Goal: Task Accomplishment & Management: Manage account settings

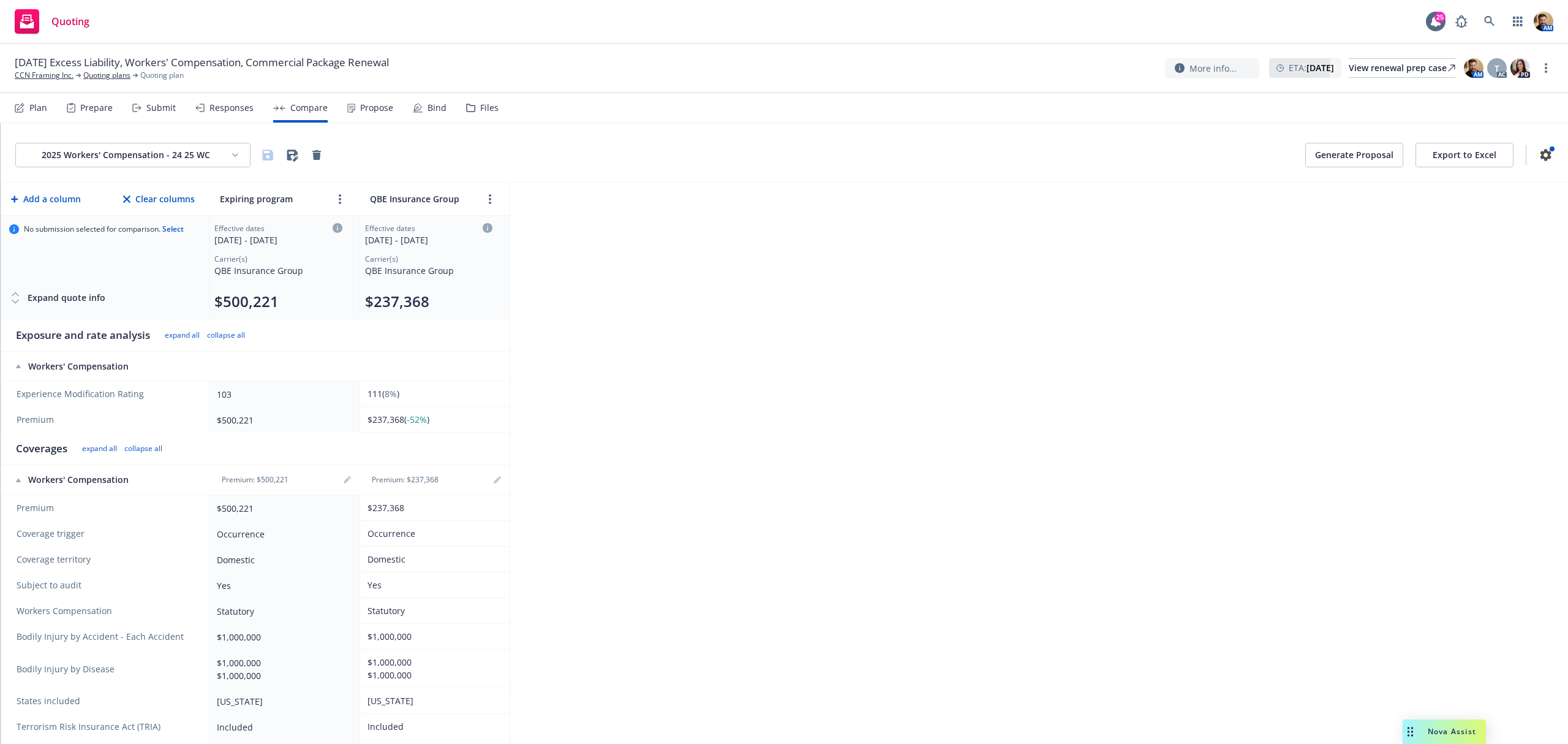
scroll to position [180, 0]
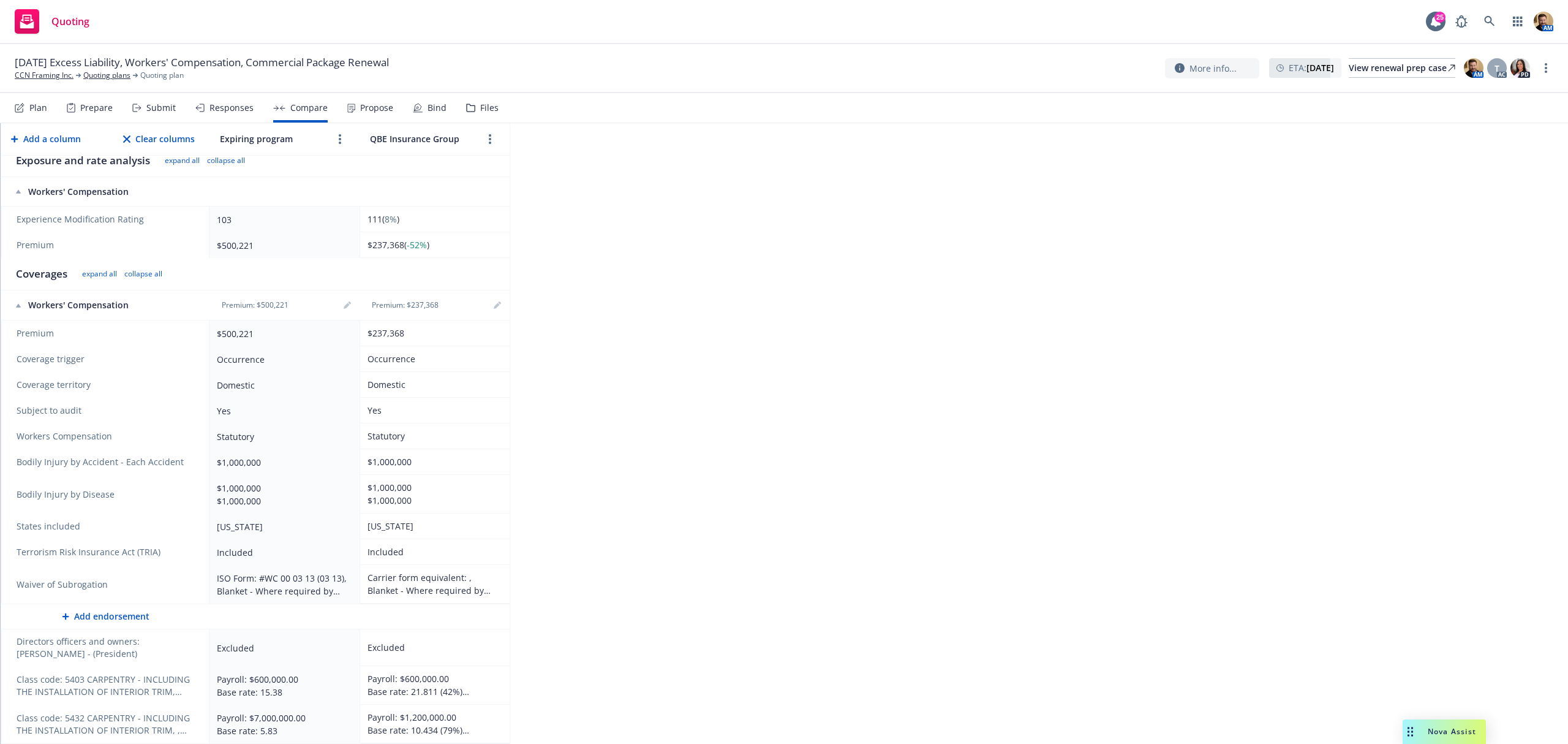
click at [422, 577] on div "Carrier form equivalent: , Blanket - Where required by written contract" at bounding box center [432, 584] width 130 height 26
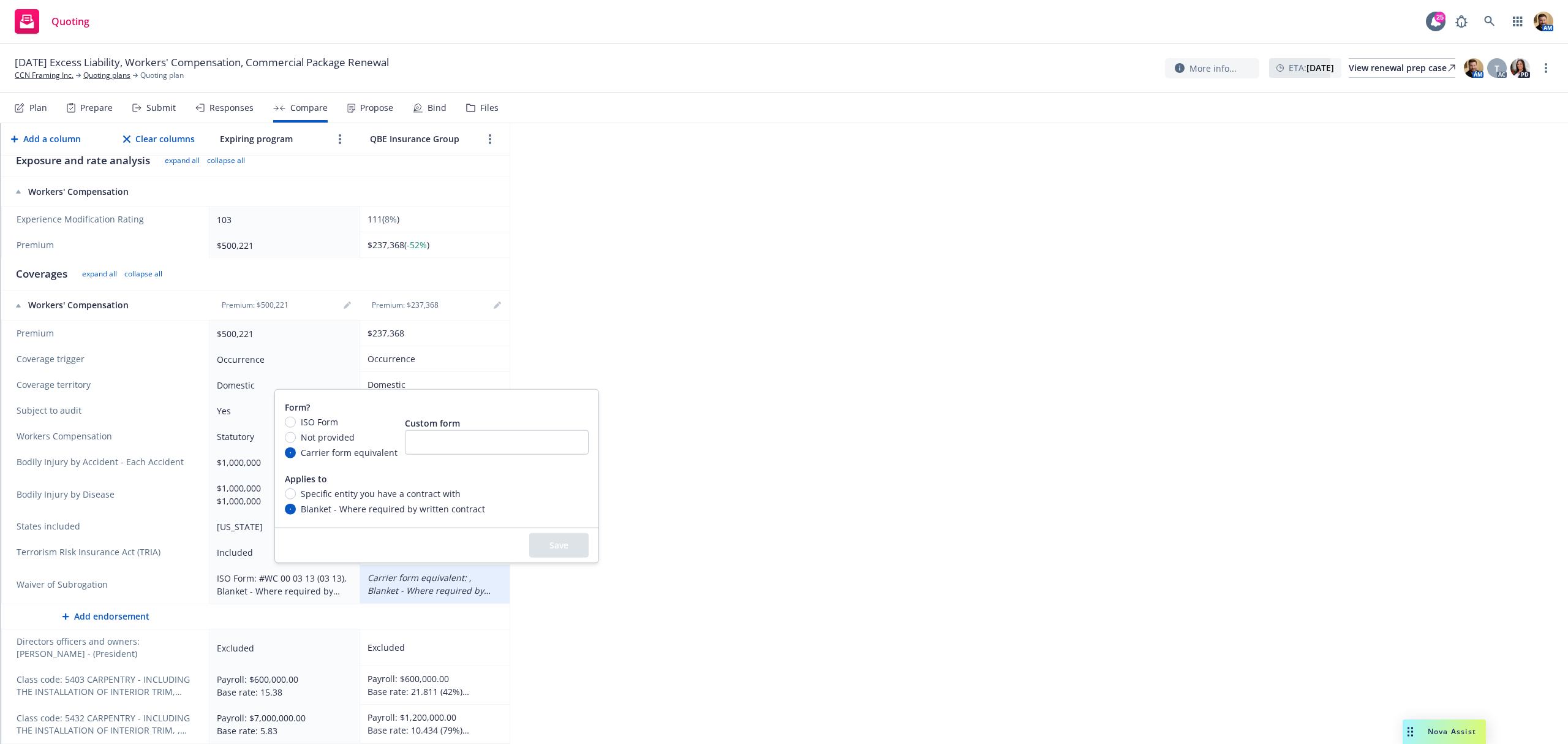
click at [285, 411] on span "Form?" at bounding box center [297, 408] width 25 height 11
click at [293, 416] on div "ISO Form" at bounding box center [341, 422] width 113 height 13
click at [293, 417] on input "ISO Form" at bounding box center [291, 422] width 11 height 11
radio input "true"
click at [546, 544] on button "Save" at bounding box center [558, 546] width 60 height 25
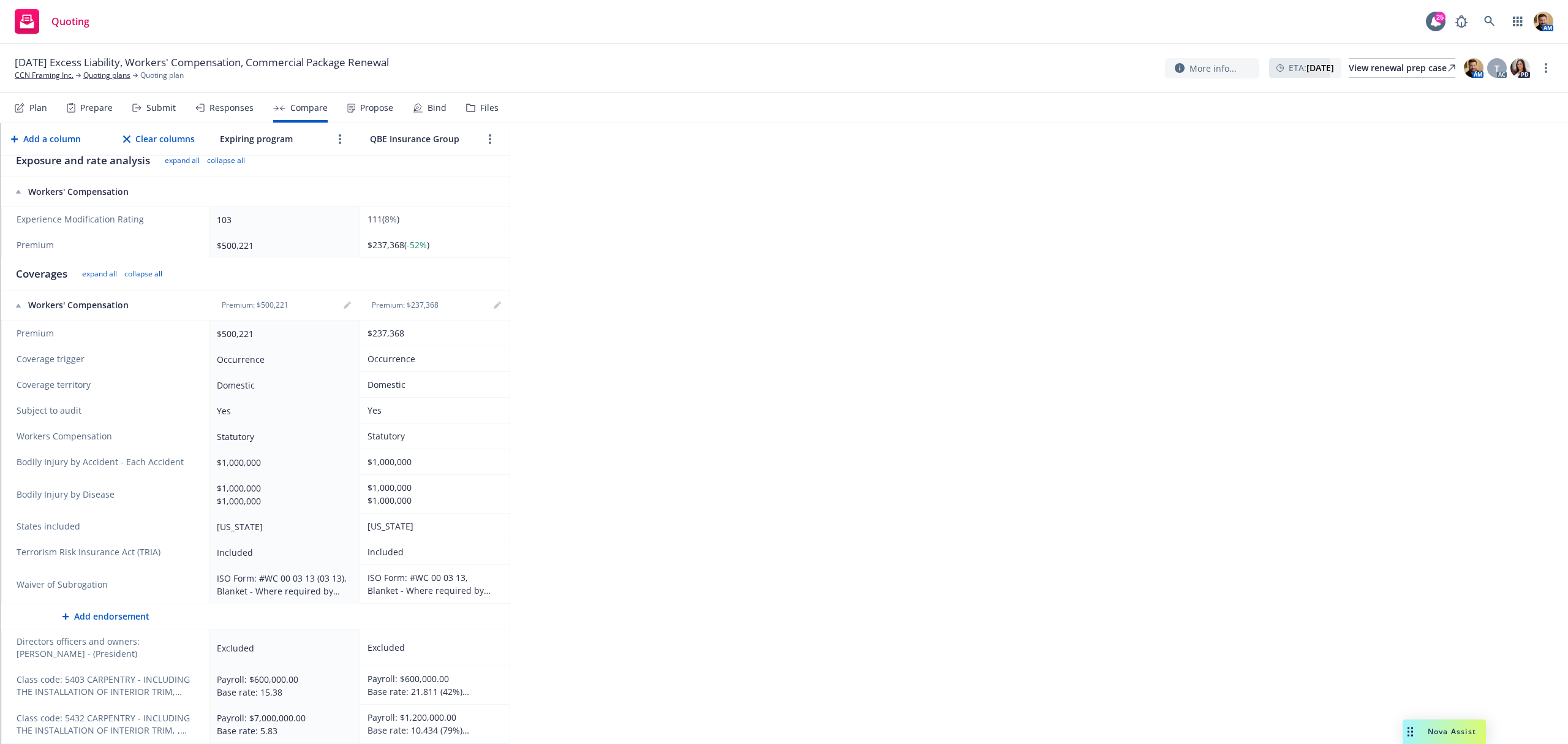
click at [929, 421] on div "2025 Workers' Compensation - 24 25 WC Generate Proposal Export to Excel Add a c…" at bounding box center [784, 434] width 1567 height 621
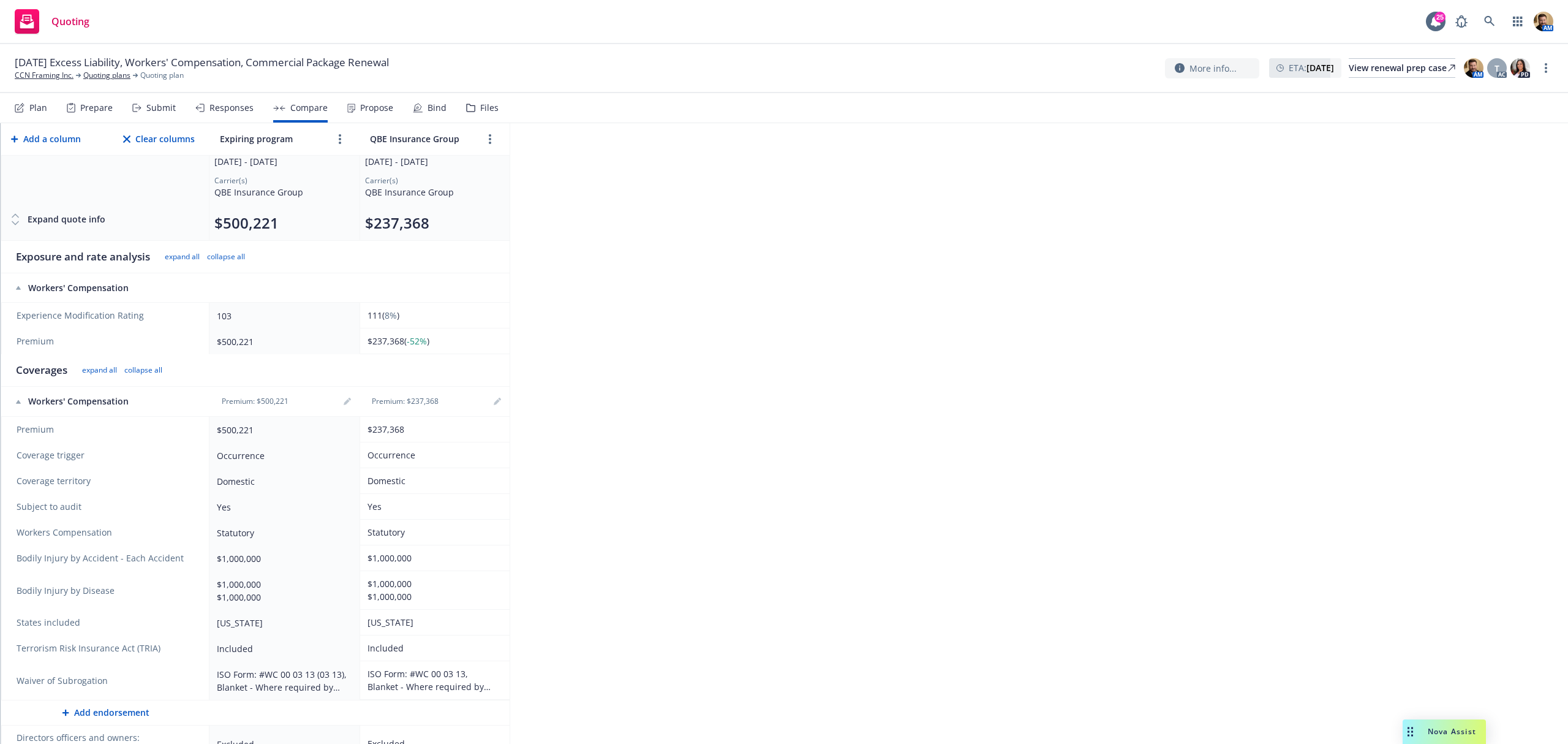
scroll to position [0, 0]
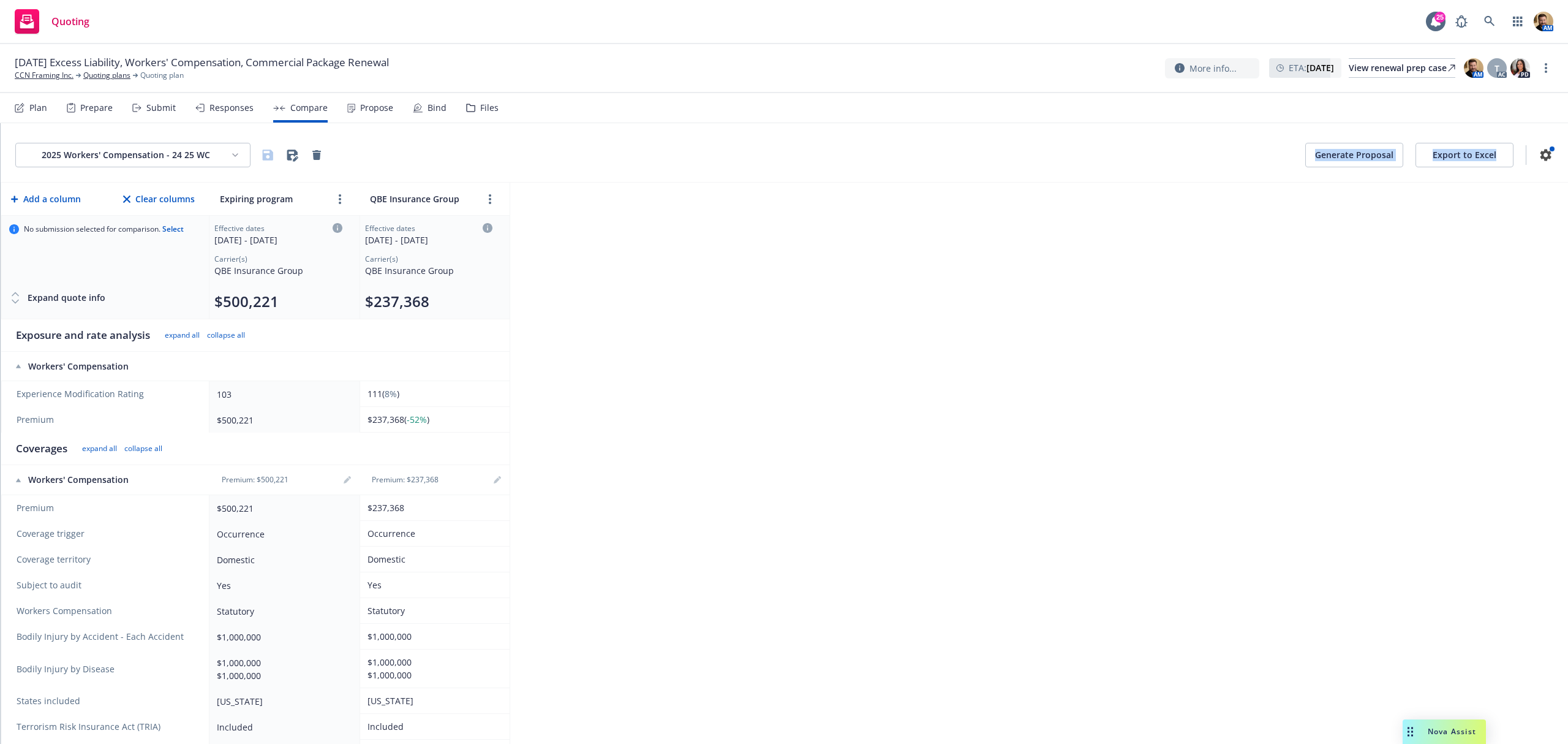
click at [140, 158] on html "Quoting 25 AM [DATE] Excess Liability, Workers' Compensation, Commercial Packag…" at bounding box center [784, 372] width 1568 height 744
click at [607, 273] on html "Quoting 25 AM [DATE] Excess Liability, Workers' Compensation, Commercial Packag…" at bounding box center [784, 372] width 1568 height 744
click at [198, 158] on html "Quoting 25 AM [DATE] Excess Liability, Workers' Compensation, Commercial Packag…" at bounding box center [784, 372] width 1568 height 744
click at [125, 216] on div "2025 Commercial Package - 24 25 GL" at bounding box center [127, 221] width 215 height 20
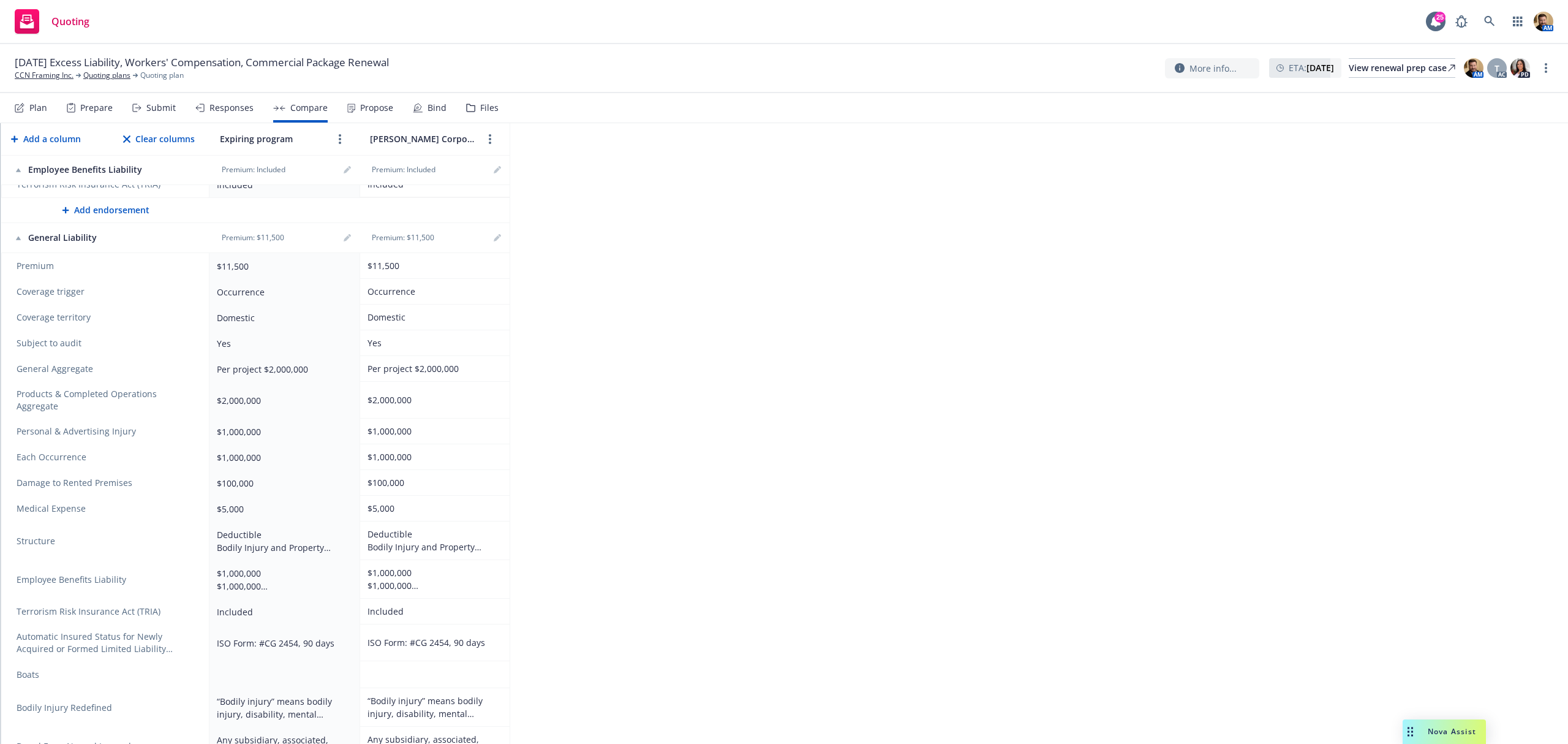
scroll to position [287, 0]
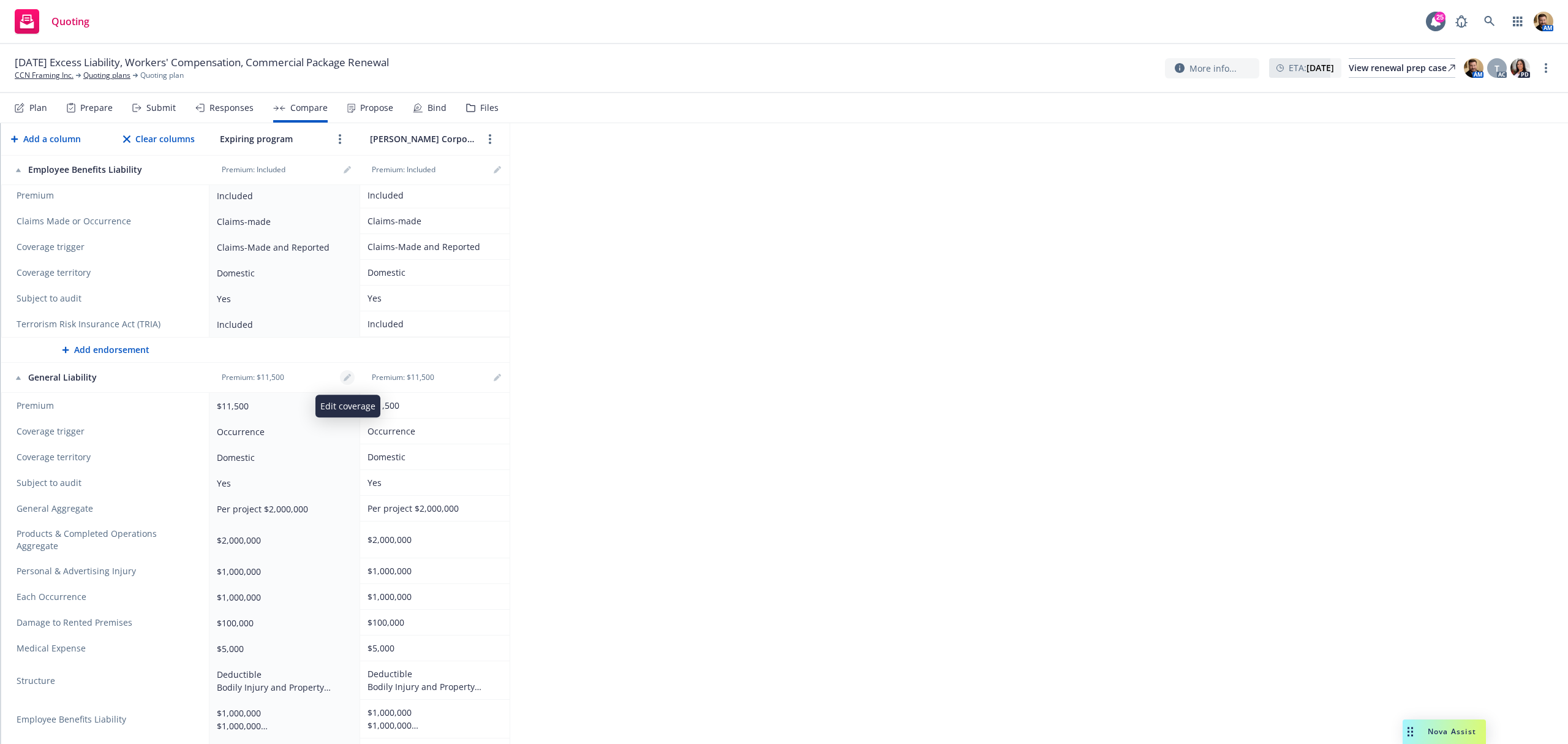
click at [348, 378] on icon "editPencil" at bounding box center [347, 377] width 7 height 7
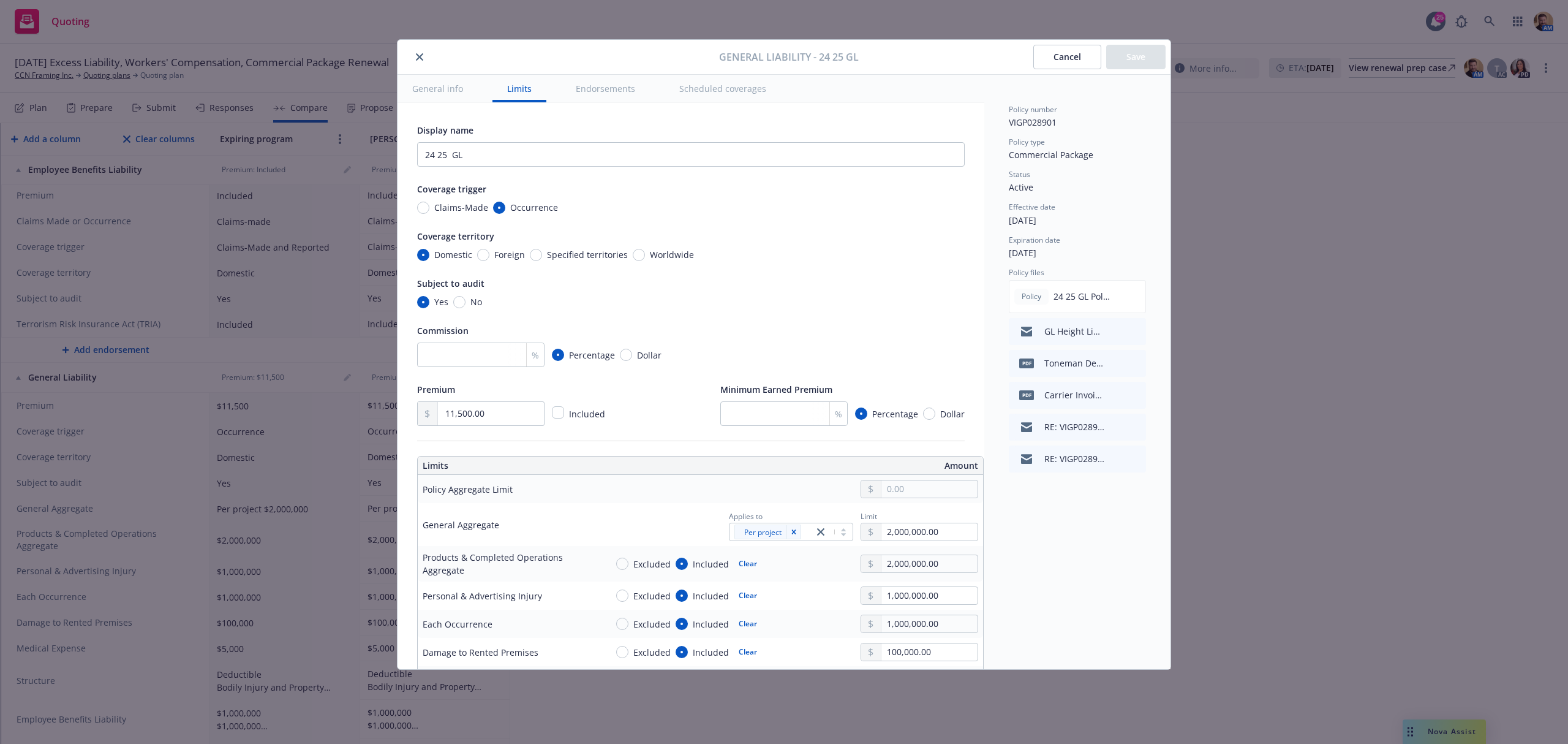
click at [620, 87] on button "Endorsements" at bounding box center [605, 89] width 89 height 28
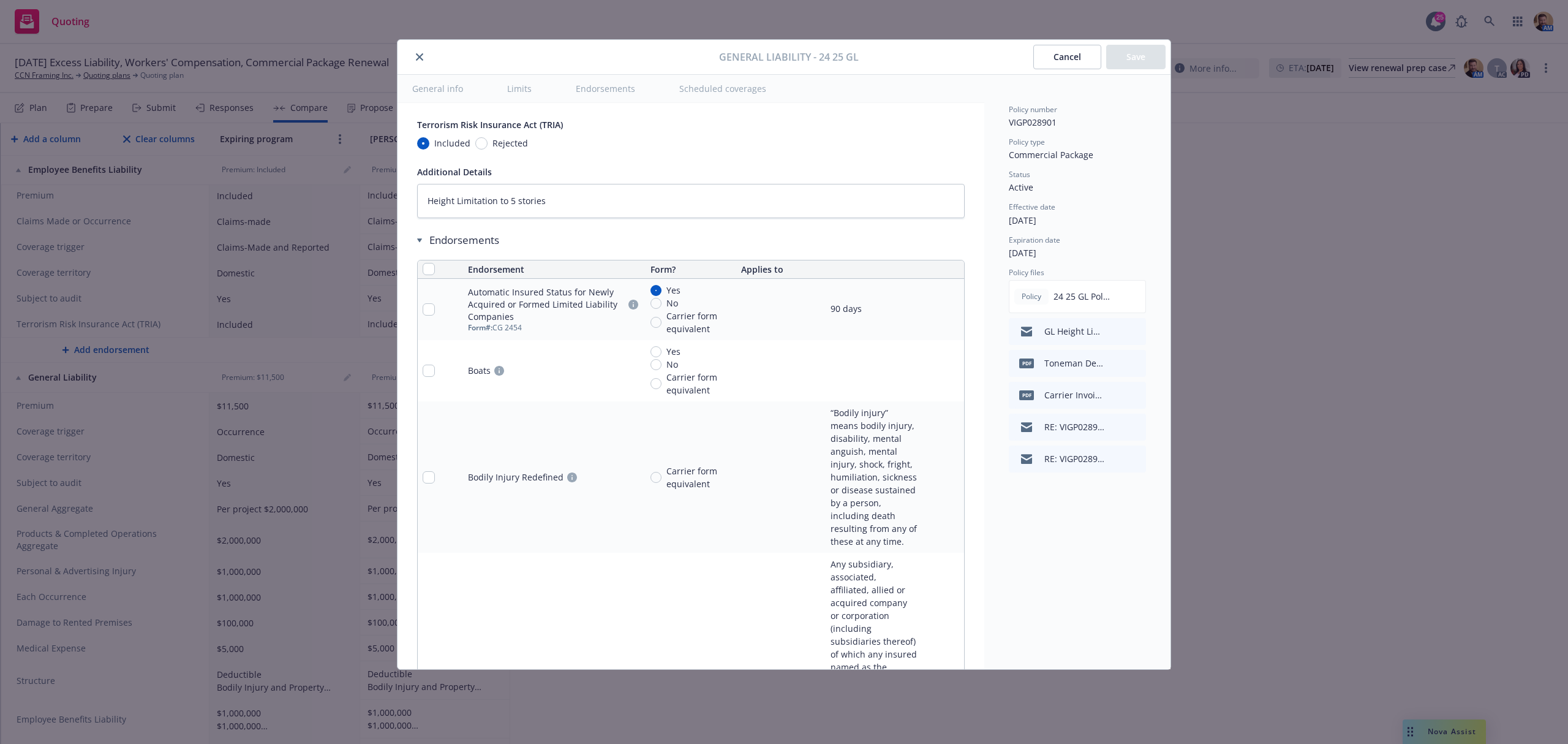
type textarea "x"
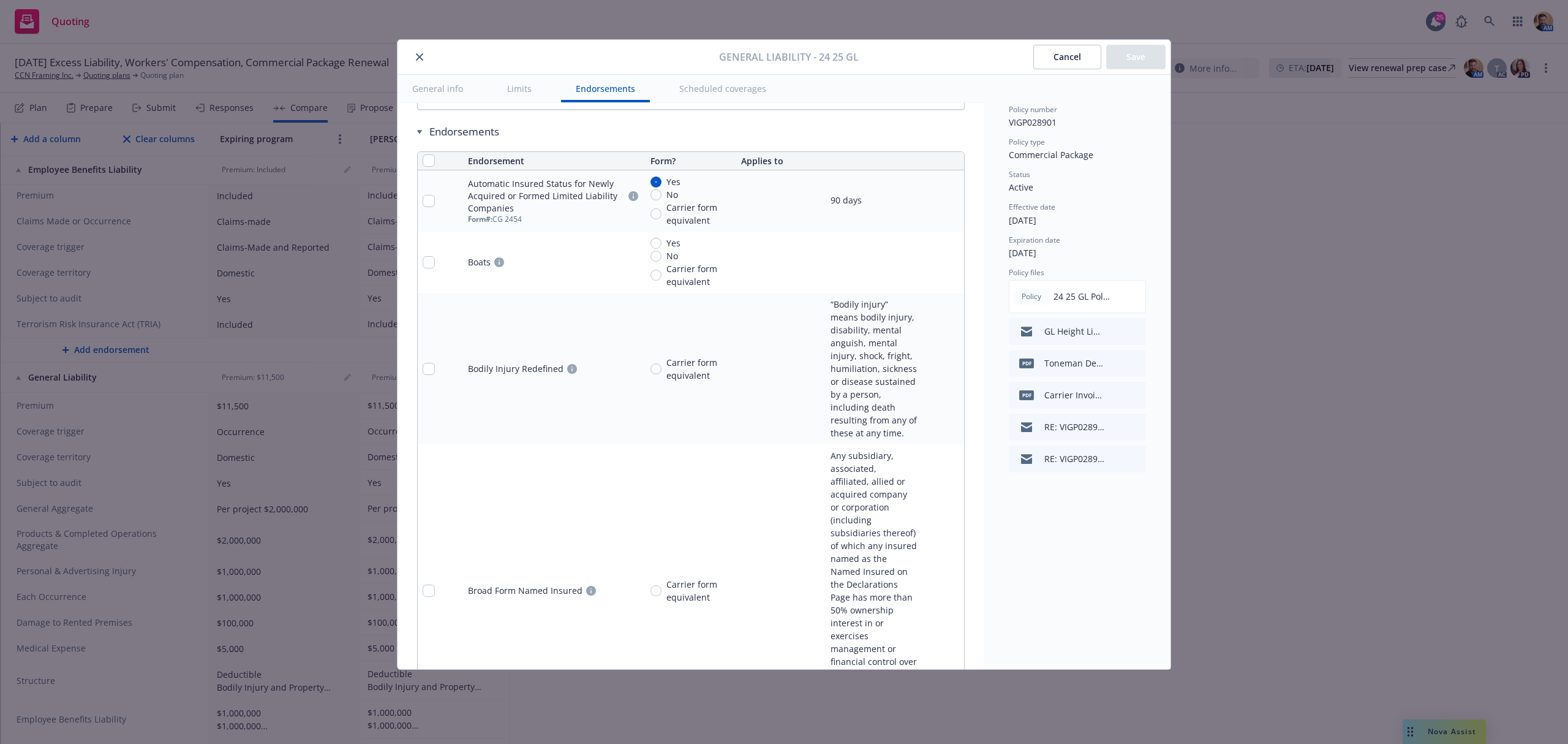
scroll to position [1770, 0]
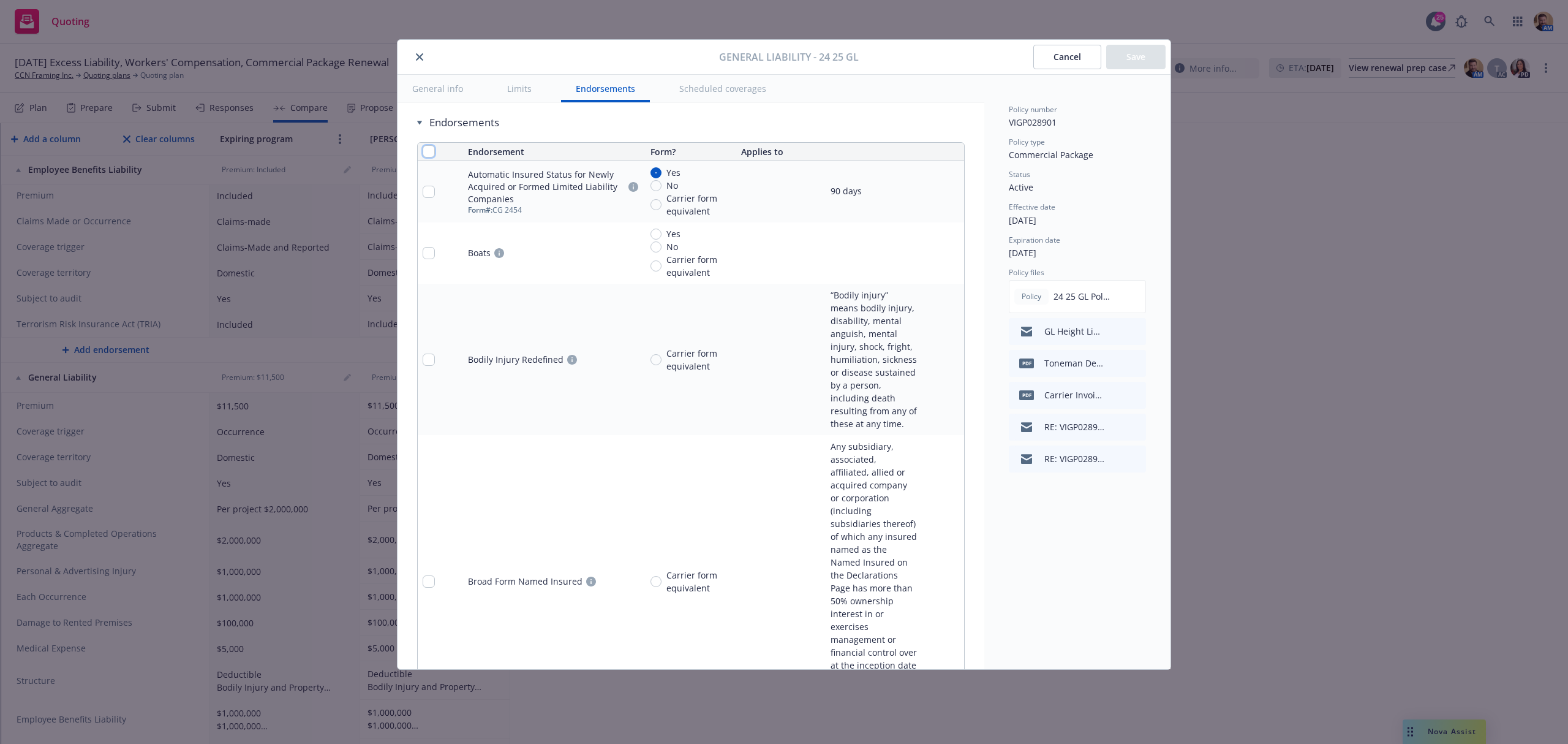
click at [426, 158] on input "checkbox" at bounding box center [429, 151] width 12 height 12
checkbox input "true"
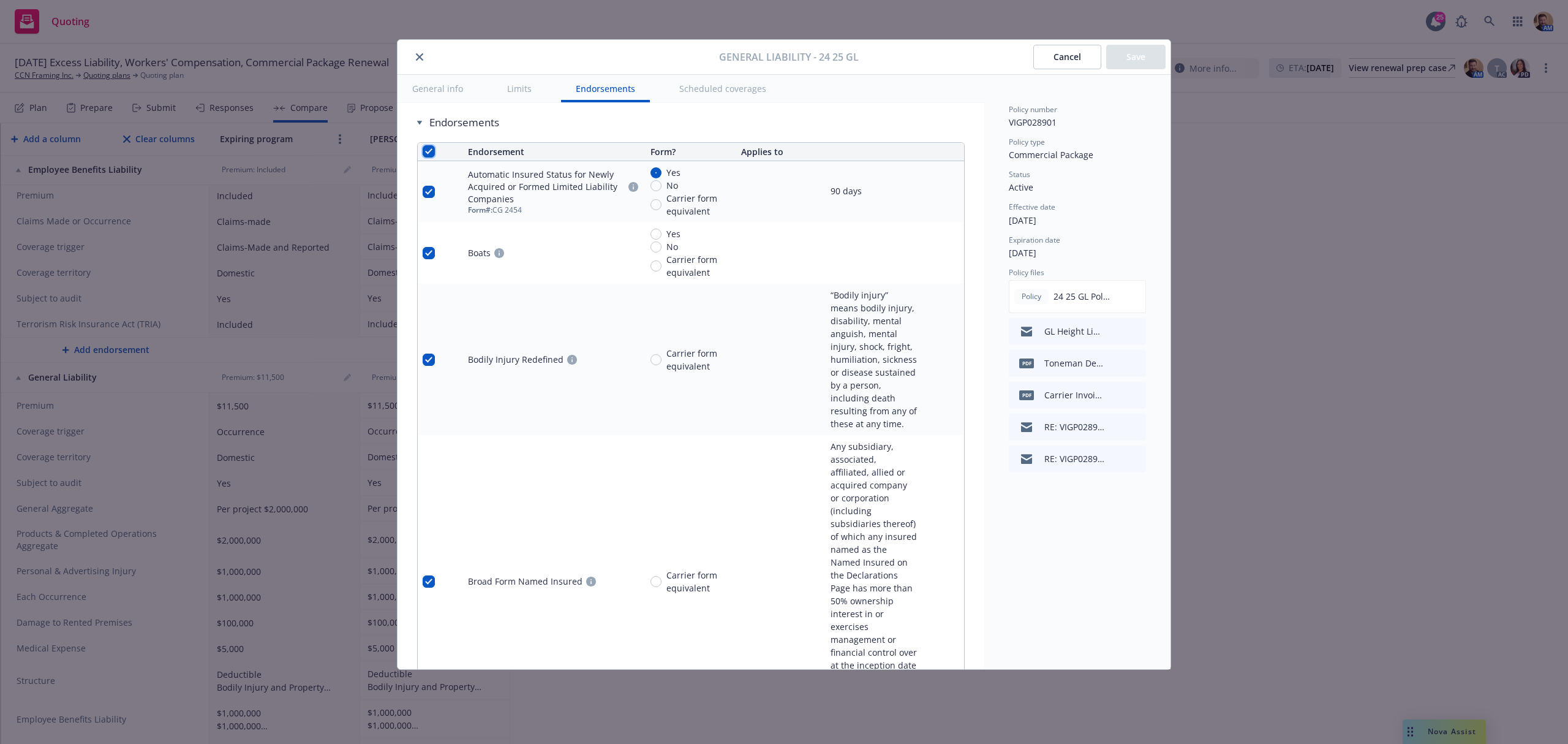
checkbox input "true"
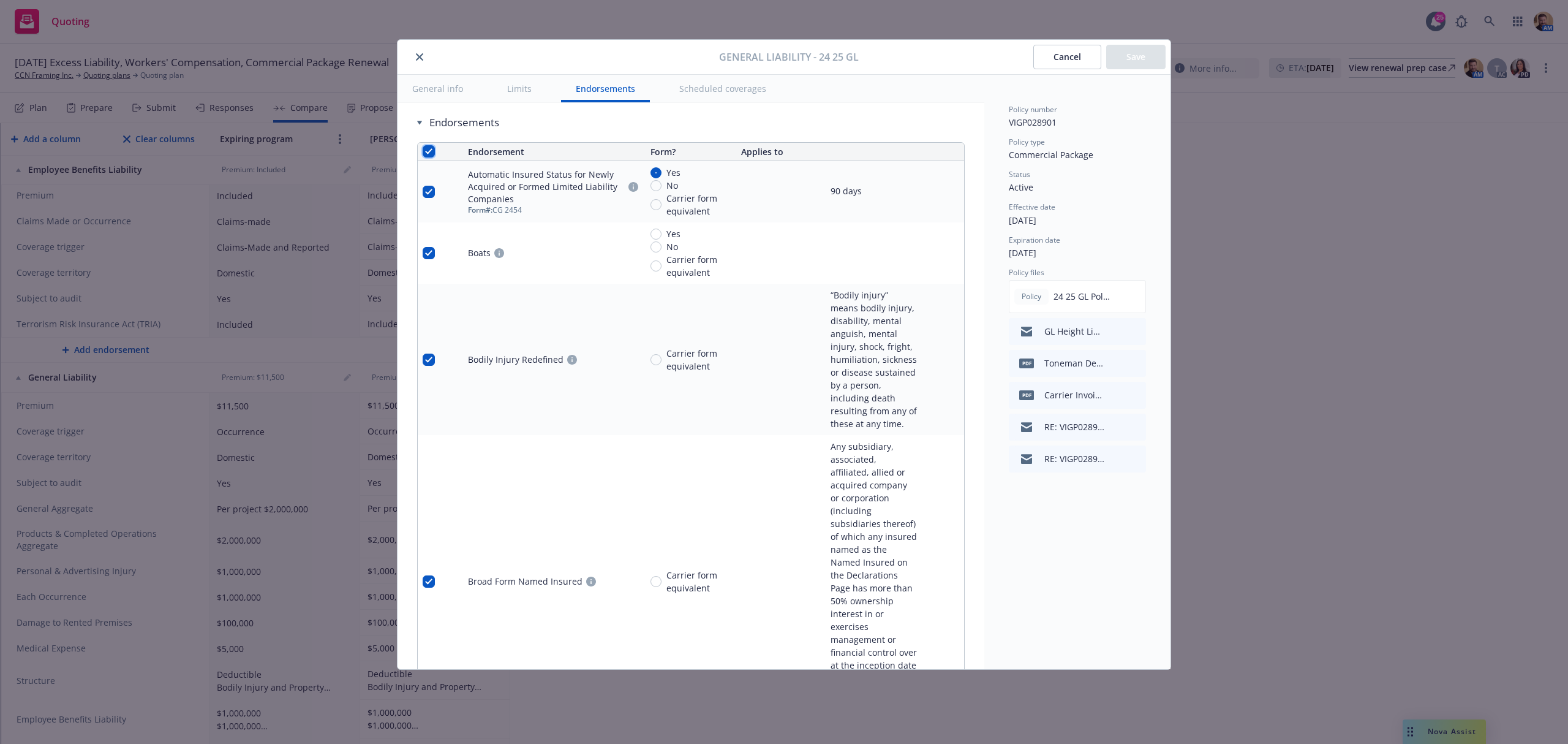
checkbox input "true"
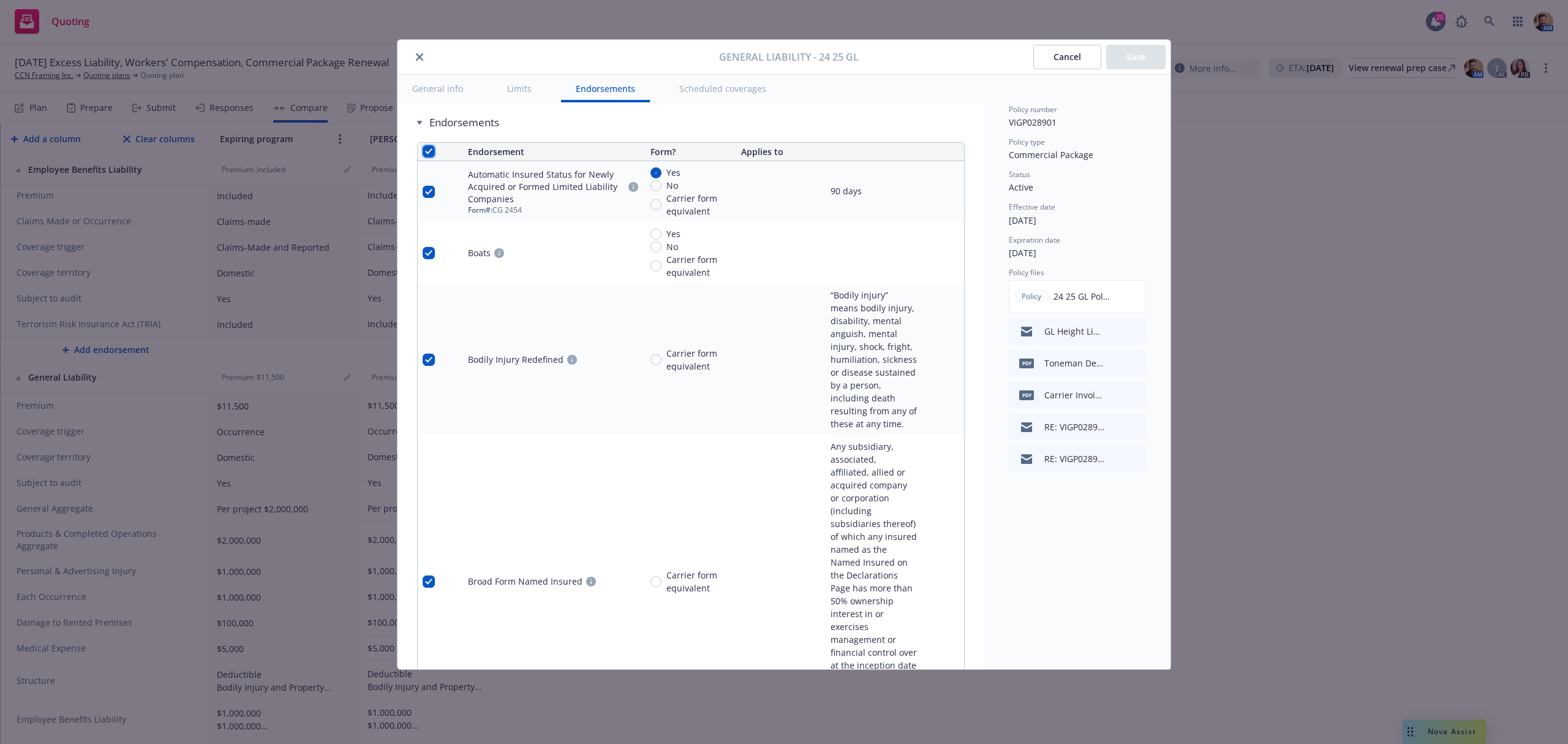
checkbox input "true"
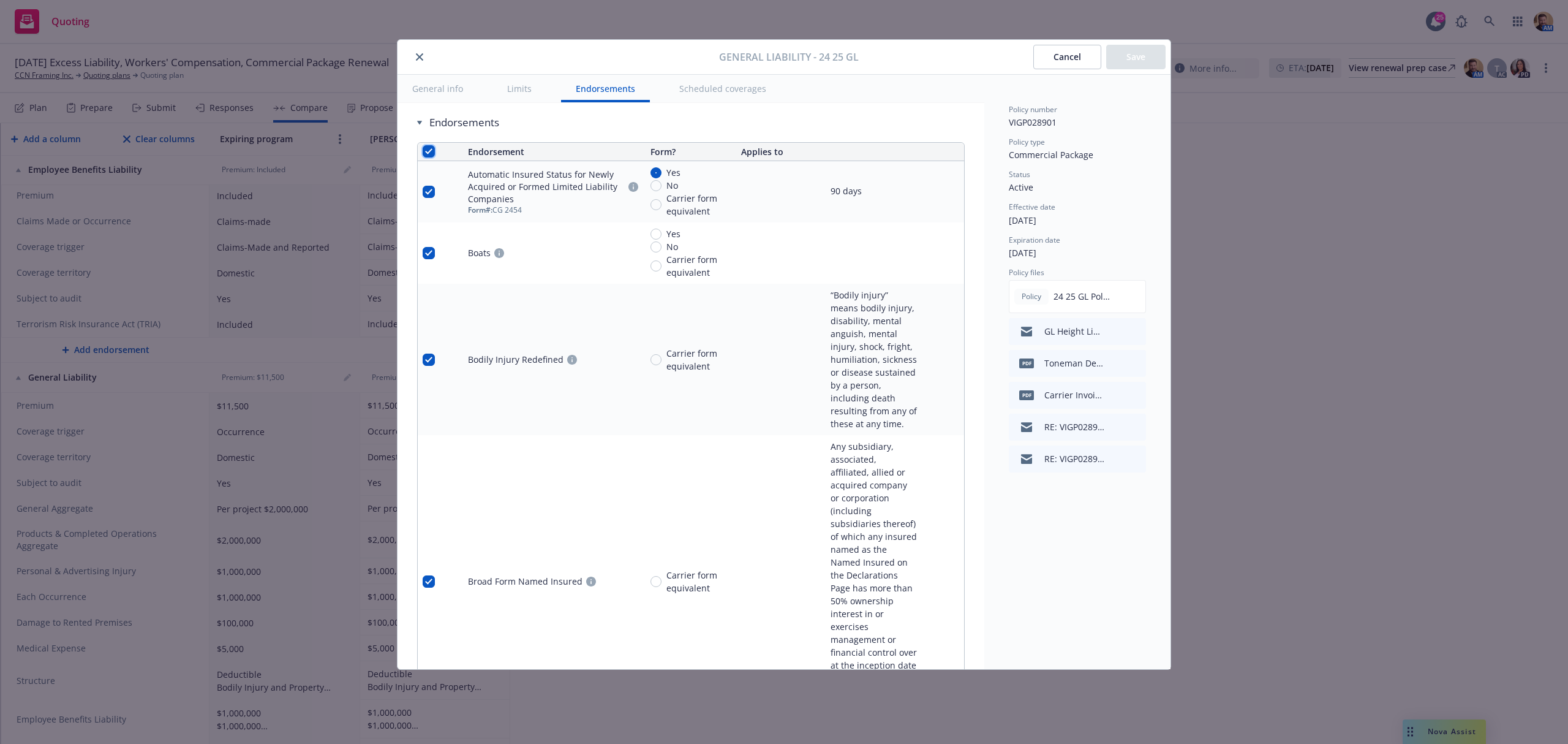
checkbox input "true"
click at [772, 715] on span "Remove endorsements" at bounding box center [766, 716] width 96 height 11
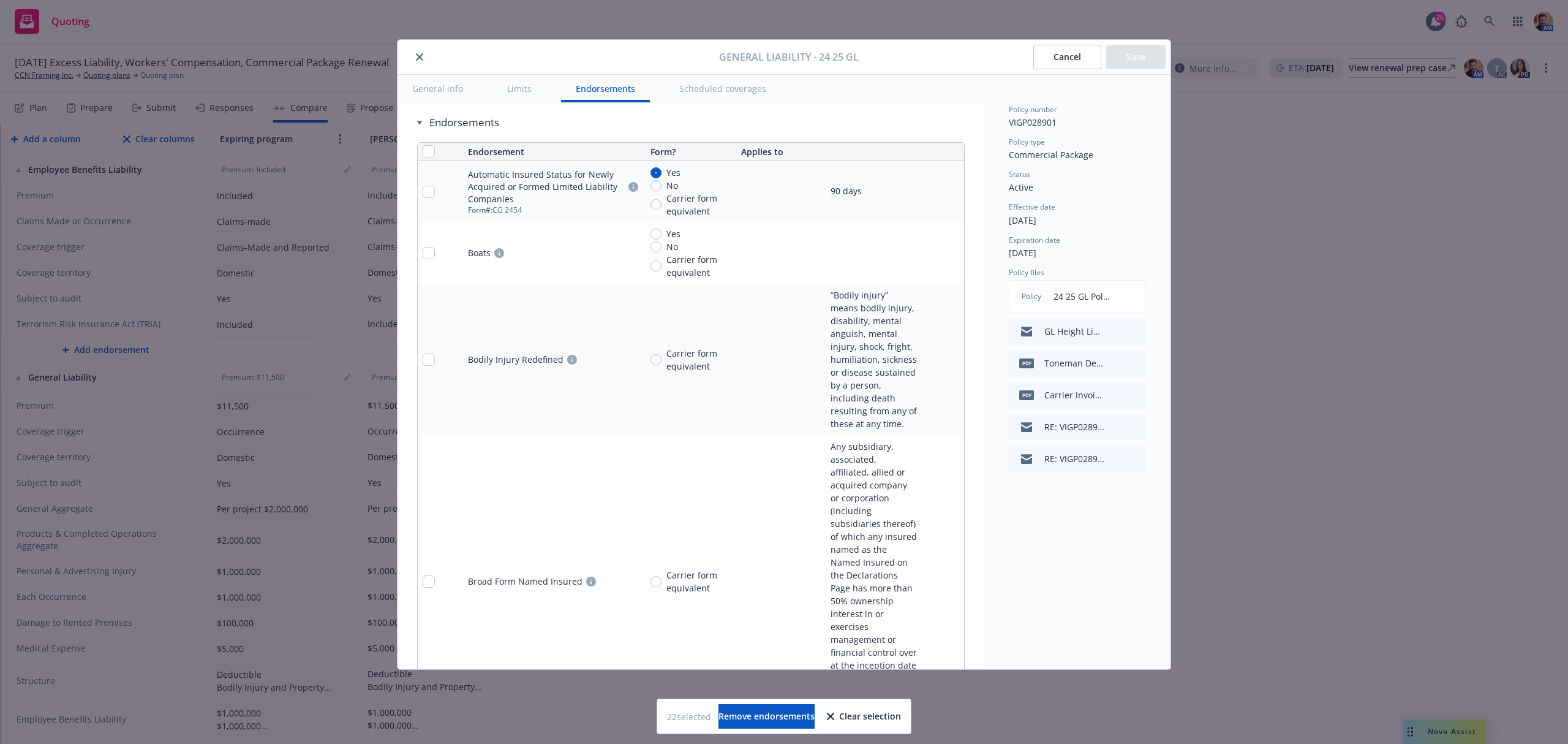
scroll to position [1481, 0]
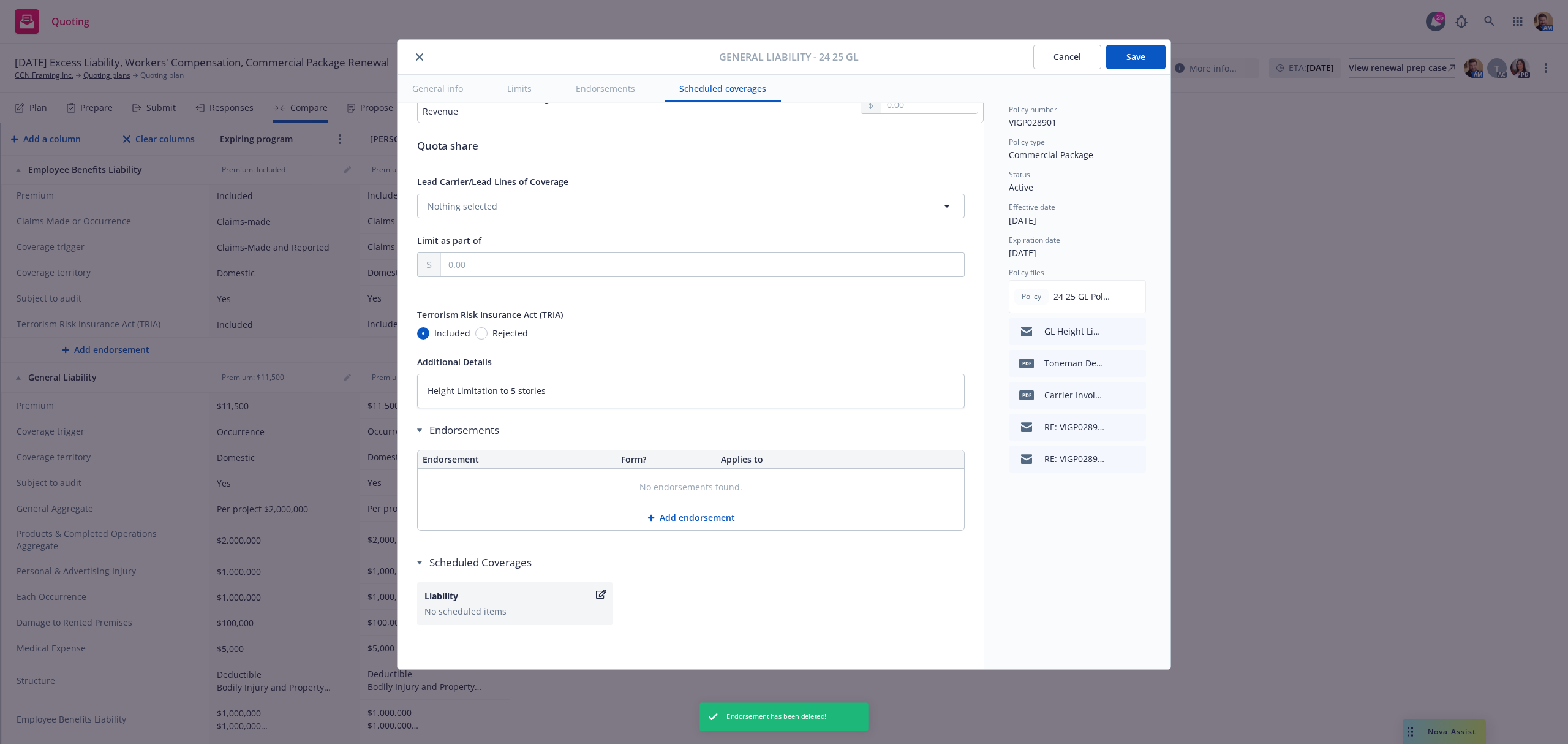
click at [1139, 47] on button "Save" at bounding box center [1135, 57] width 60 height 25
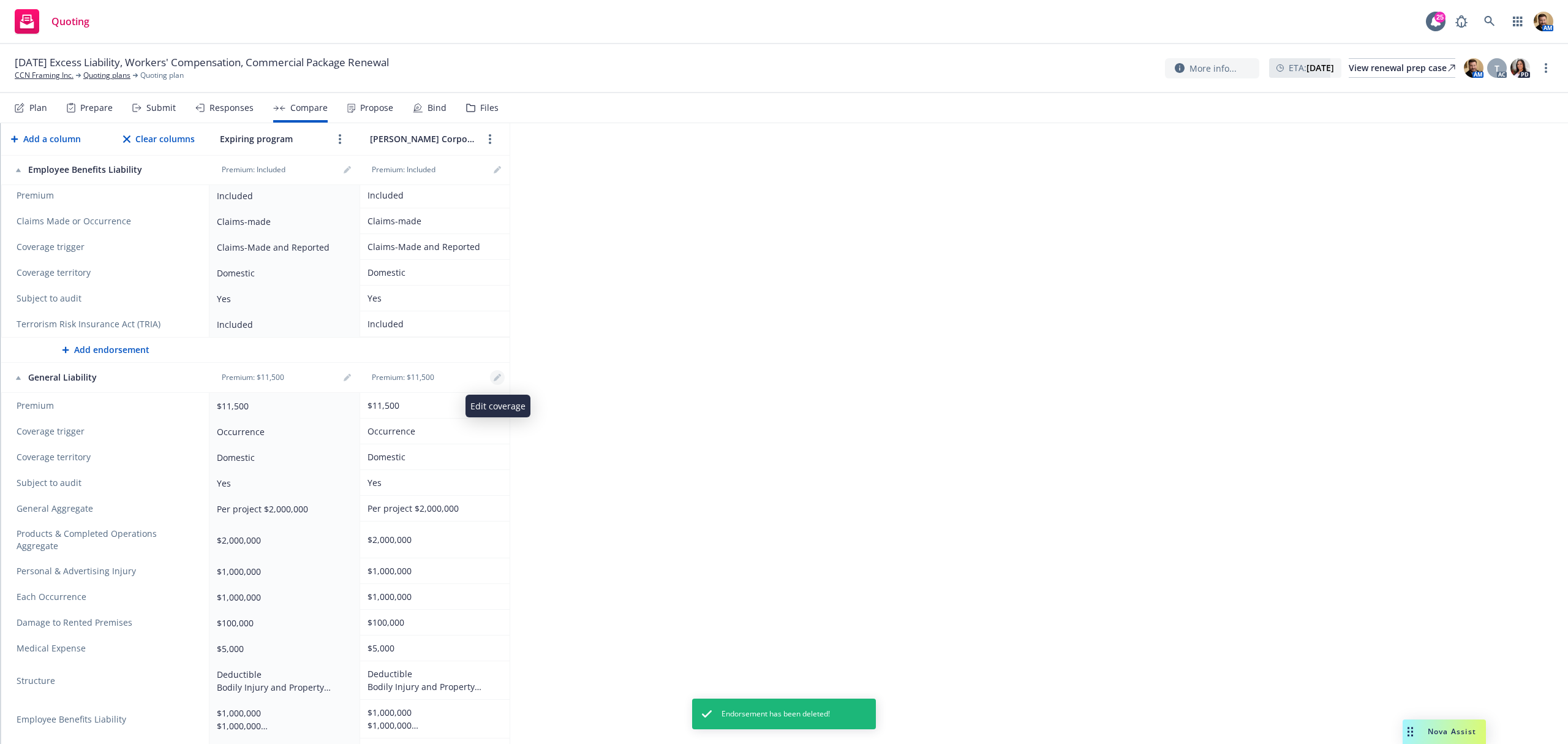
click at [491, 381] on link "editPencil" at bounding box center [497, 377] width 15 height 15
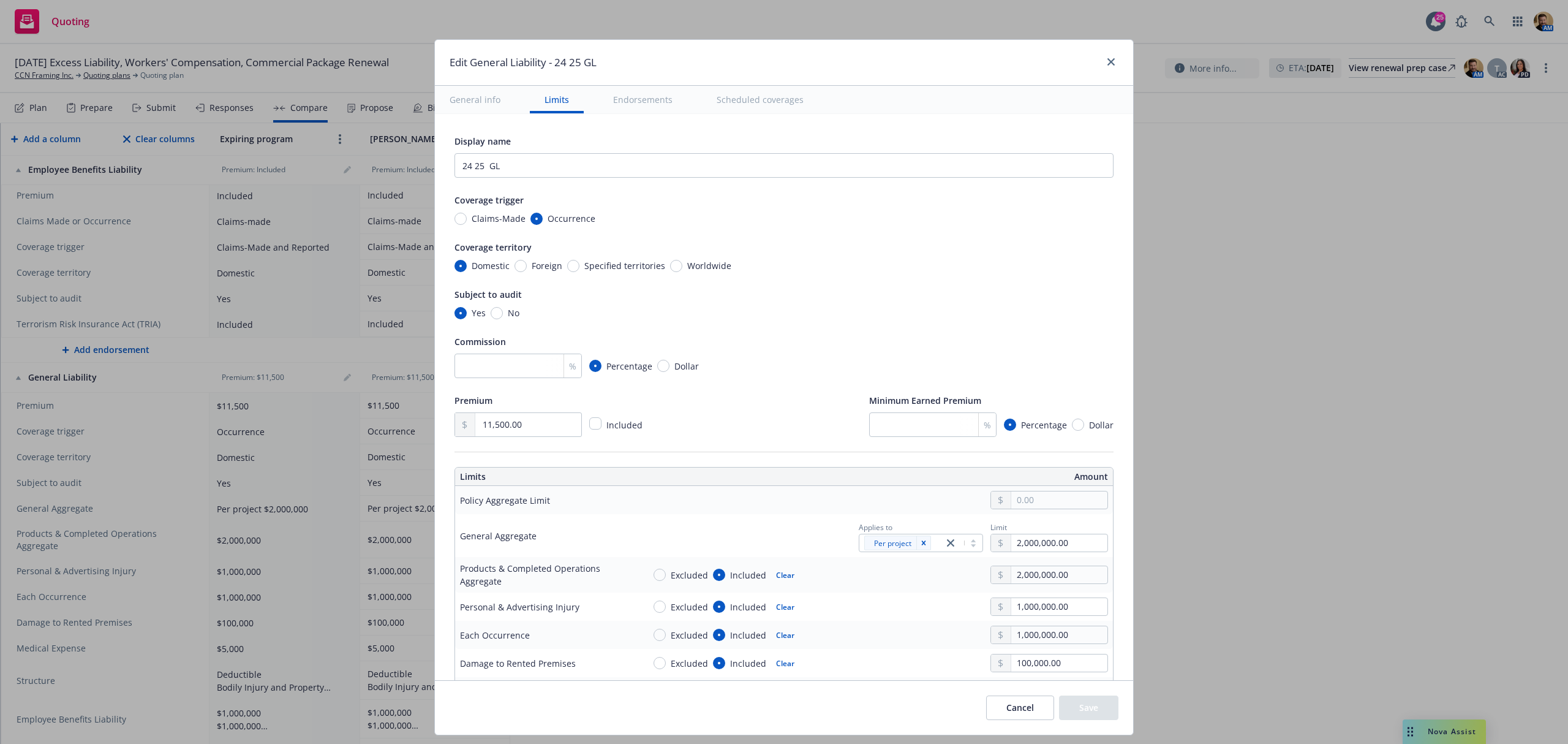
click at [653, 95] on button "Endorsements" at bounding box center [642, 100] width 89 height 28
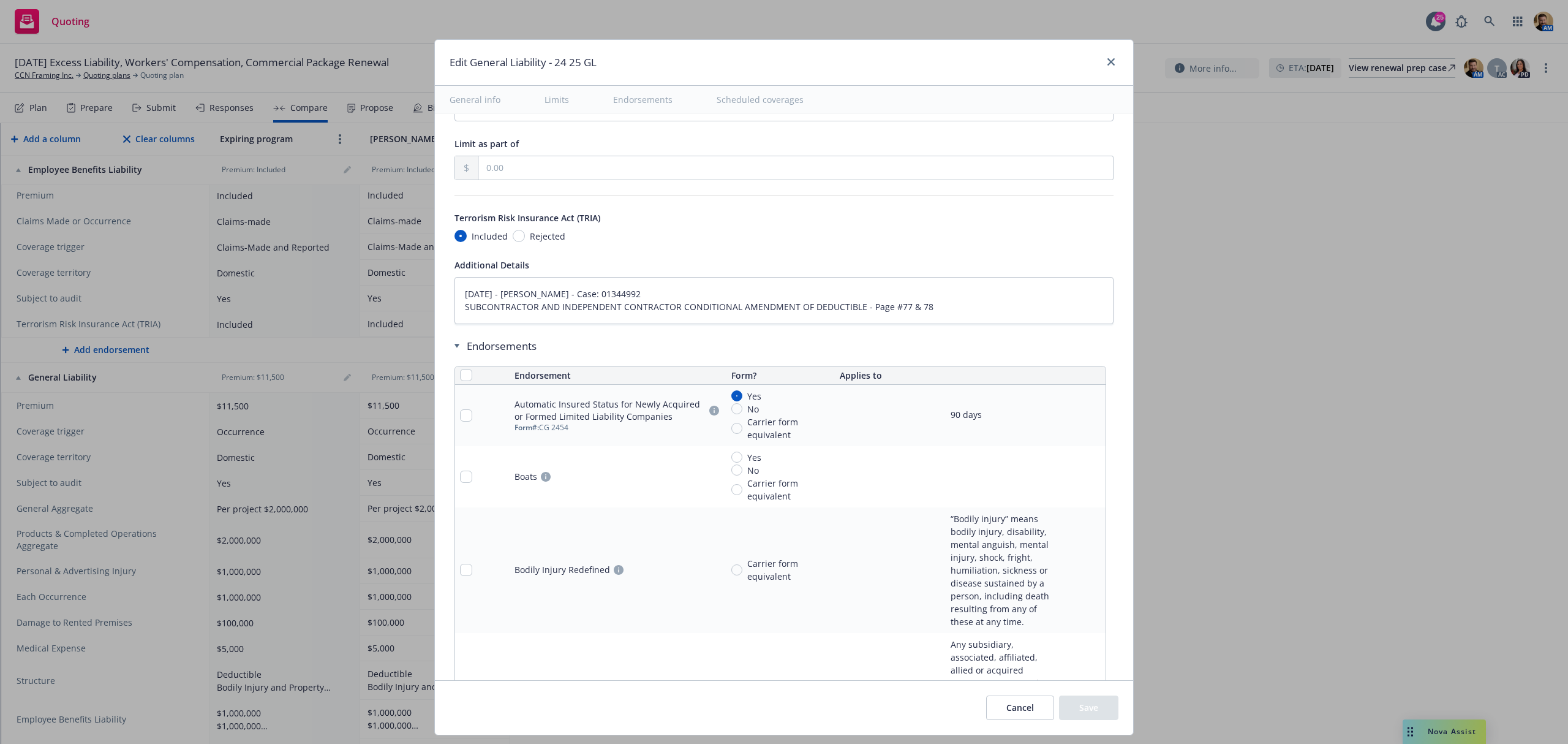
type textarea "x"
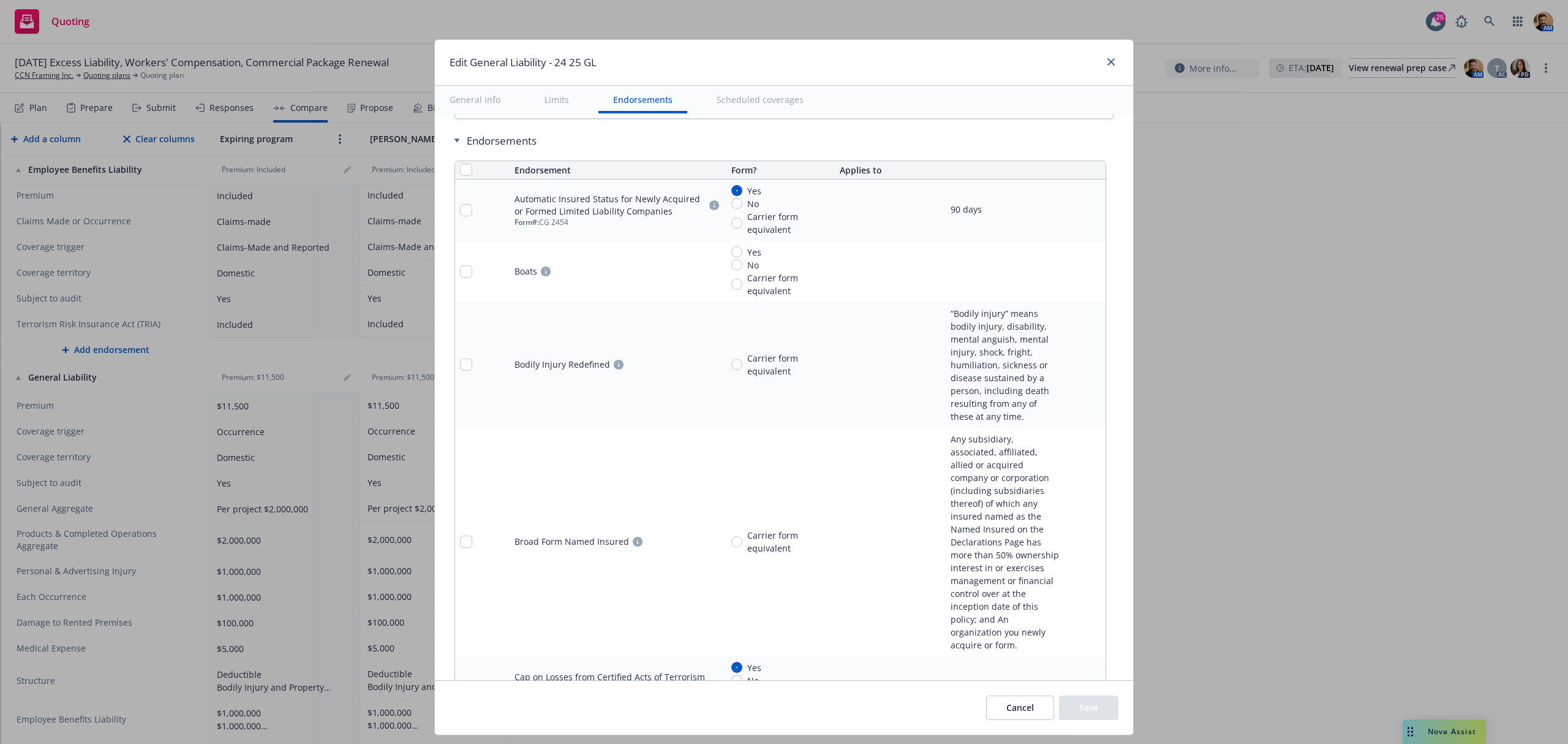
scroll to position [1729, 0]
drag, startPoint x: 458, startPoint y: 170, endPoint x: 460, endPoint y: 183, distance: 13.2
click at [460, 168] on input "checkbox" at bounding box center [466, 162] width 12 height 12
checkbox input "true"
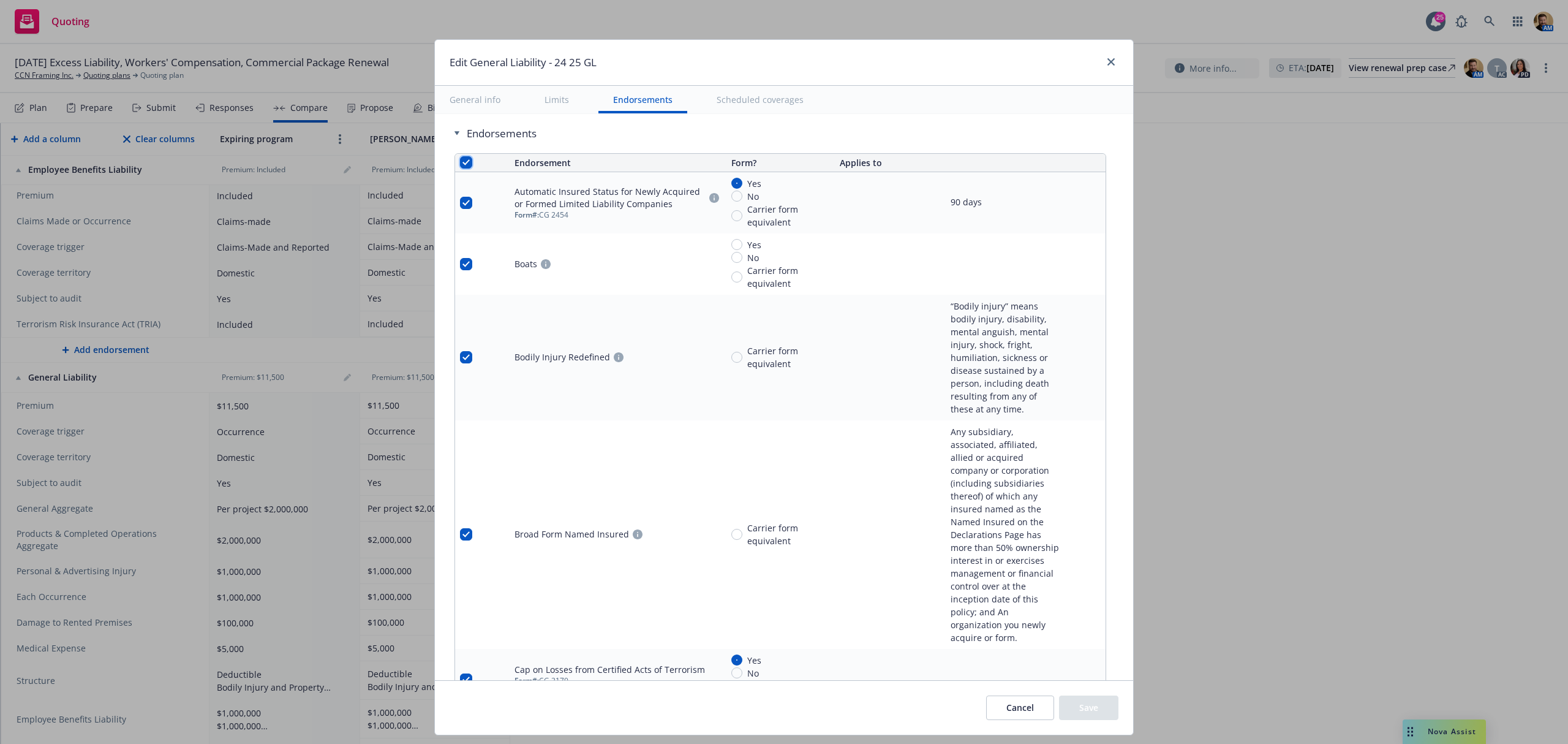
checkbox input "true"
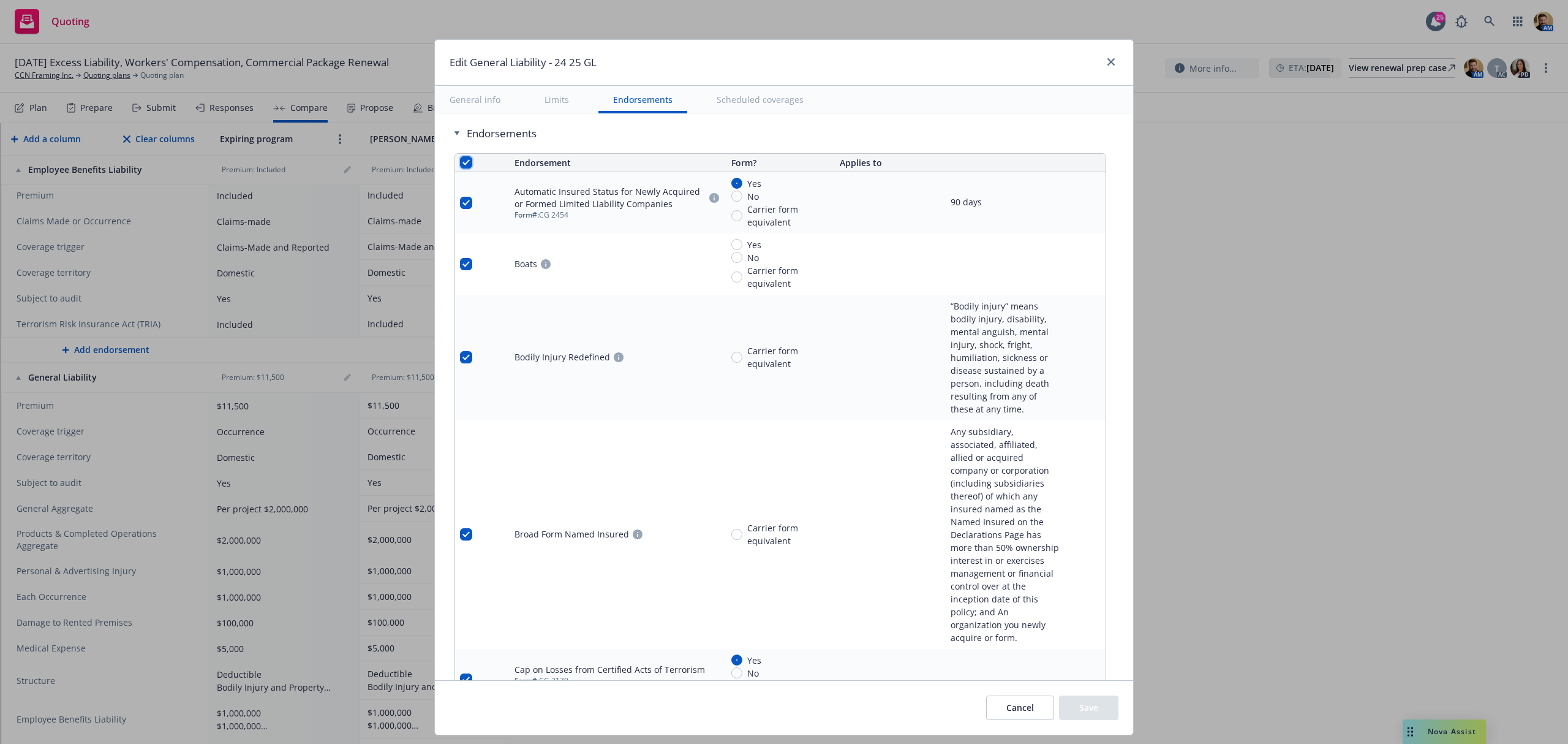
checkbox input "true"
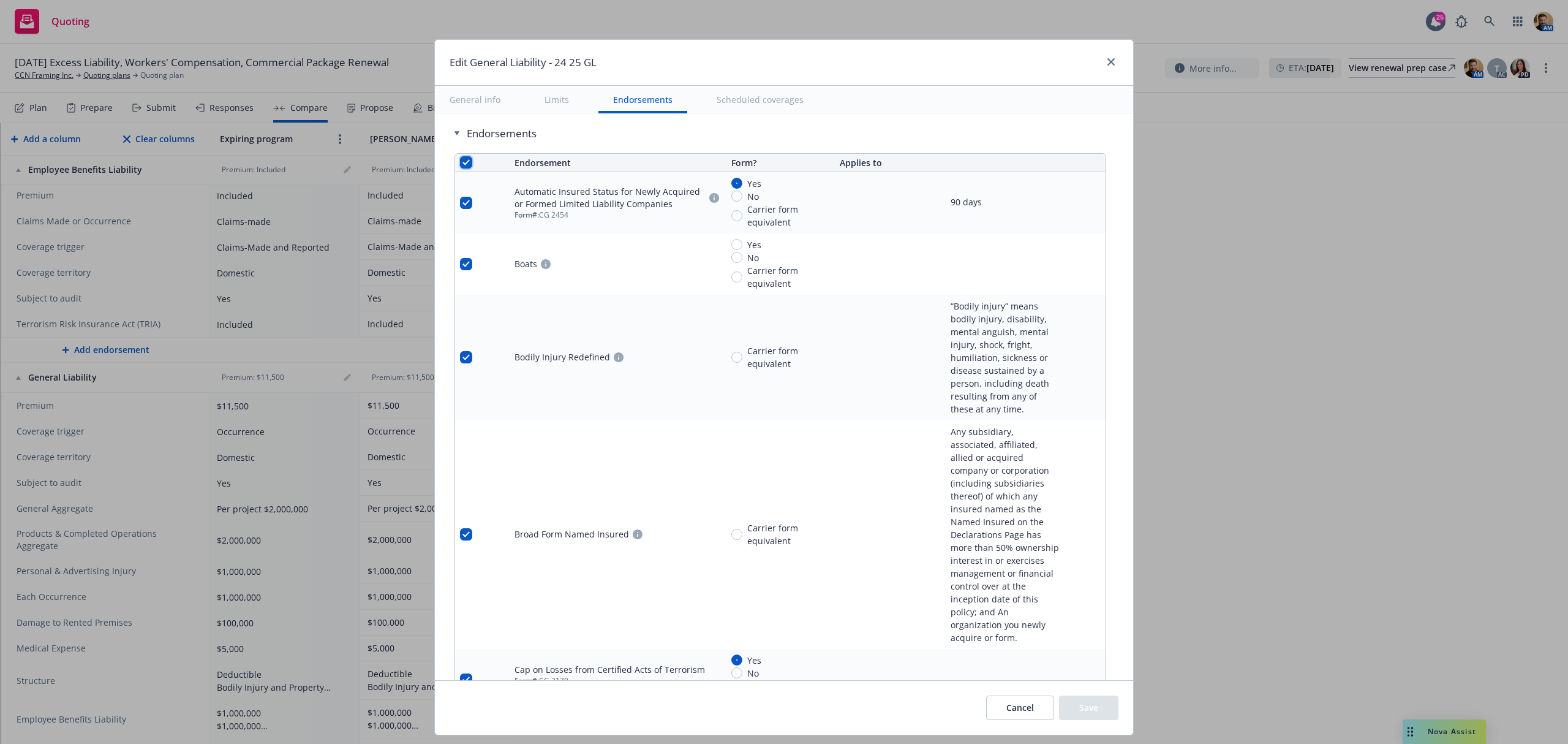
checkbox input "true"
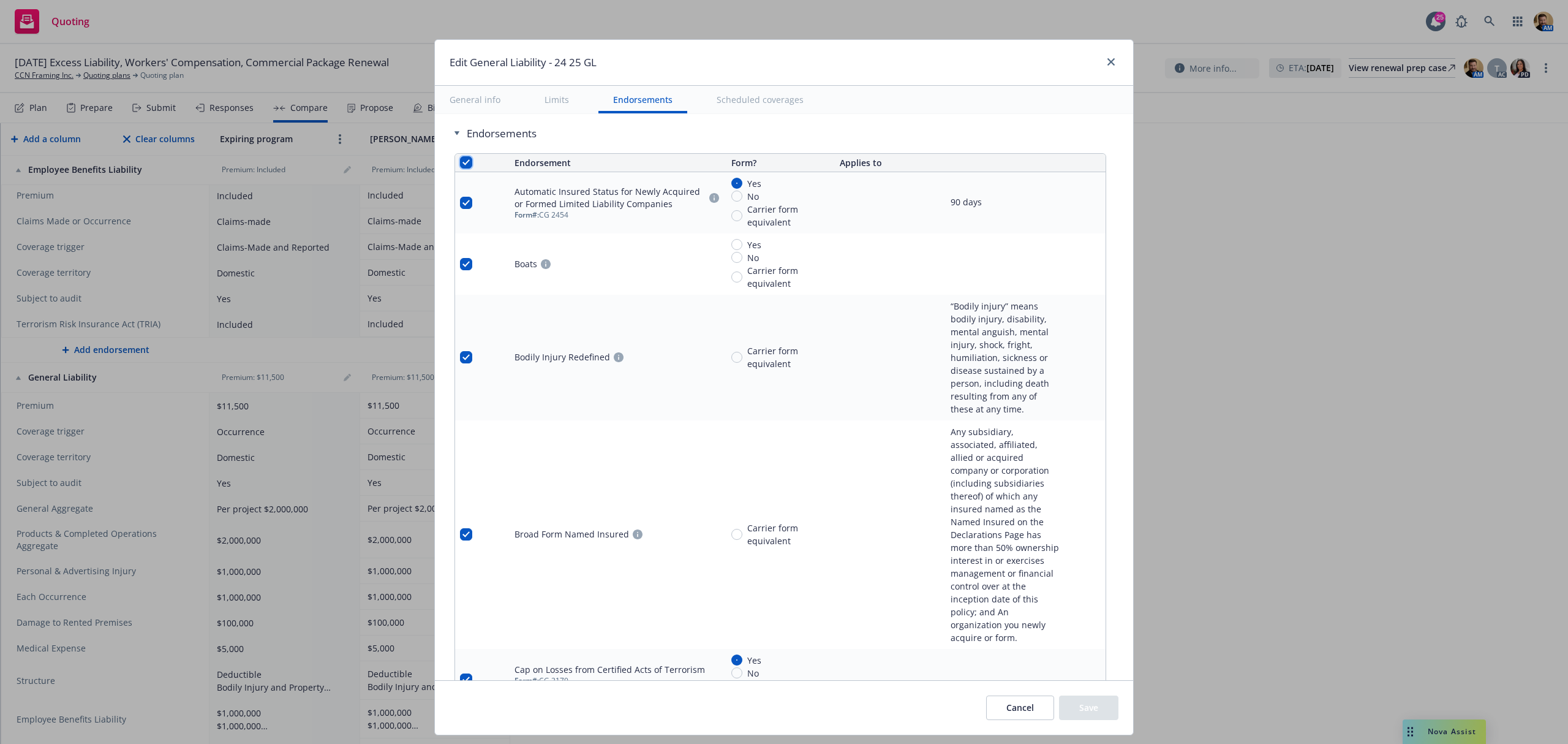
checkbox input "true"
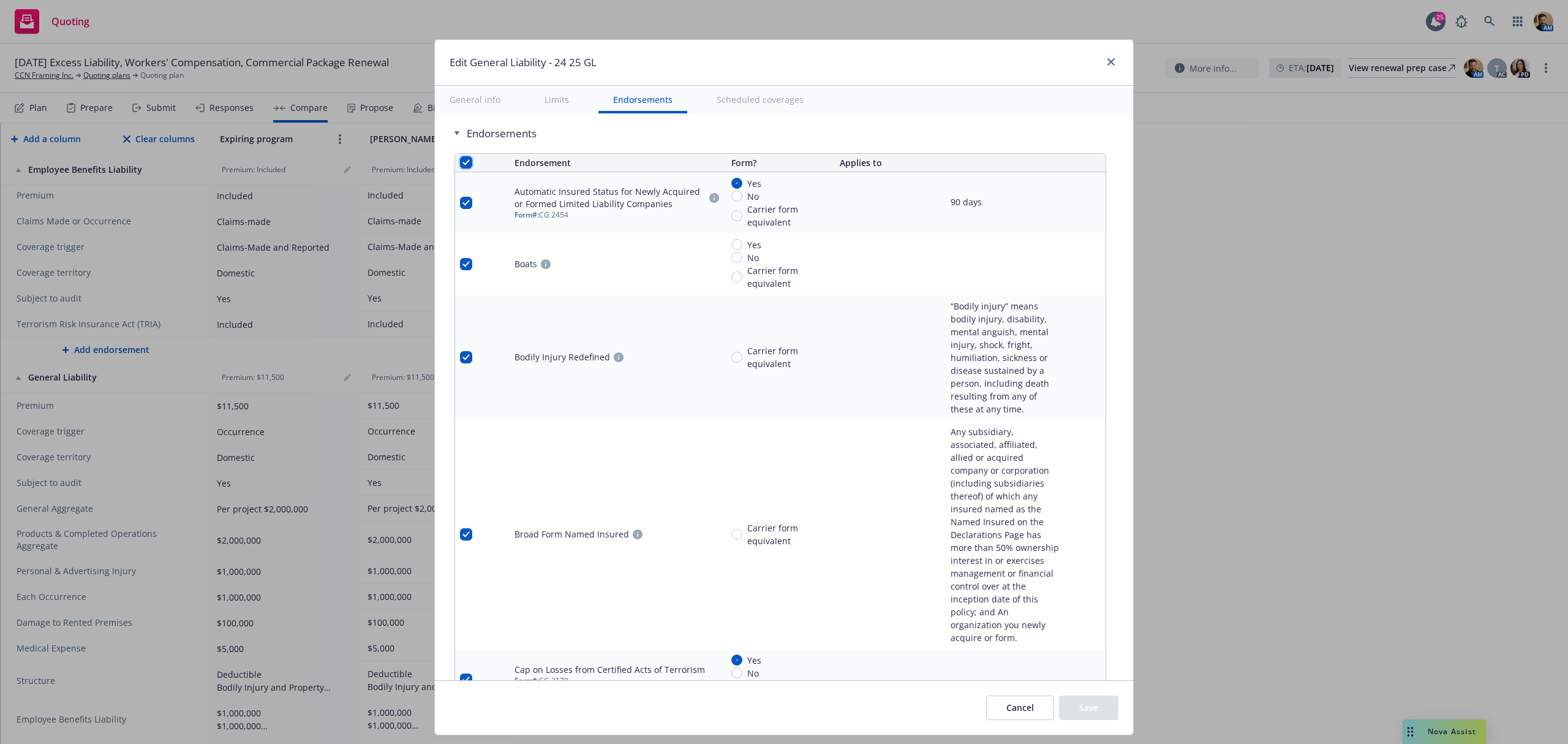
checkbox input "true"
click at [797, 711] on span "Remove endorsements" at bounding box center [766, 716] width 96 height 11
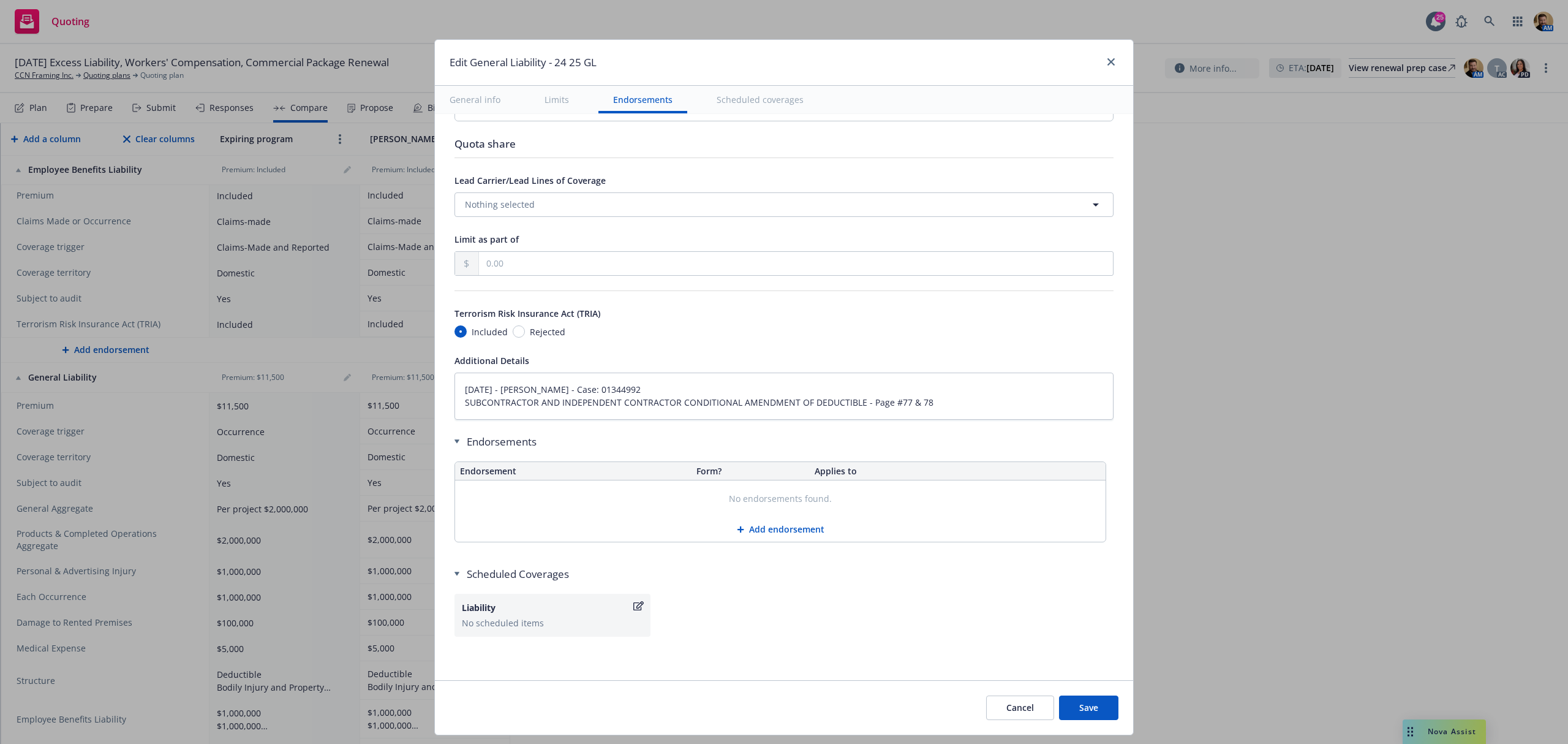
scroll to position [1428, 0]
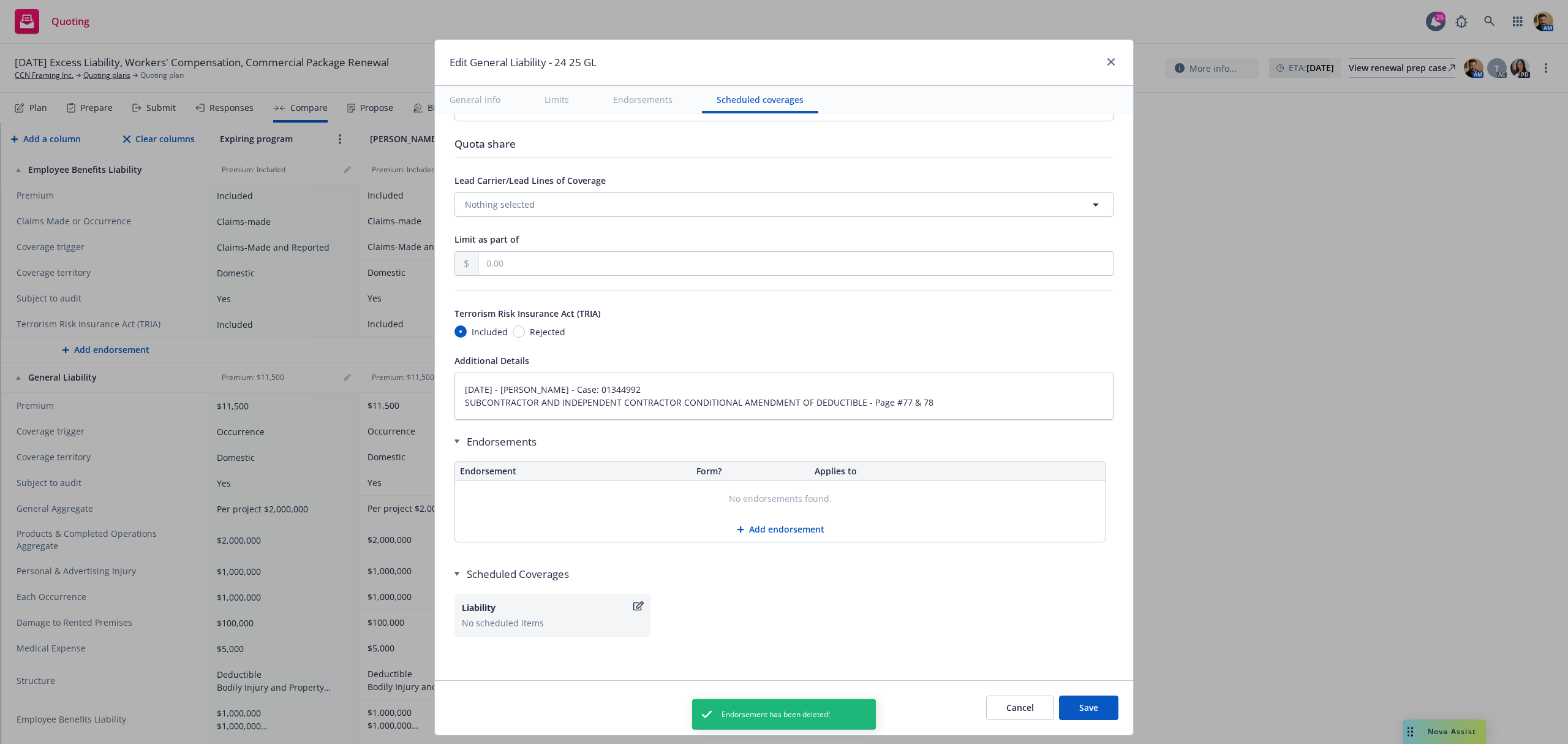
click at [1094, 707] on button "Save" at bounding box center [1088, 708] width 60 height 25
type textarea "x"
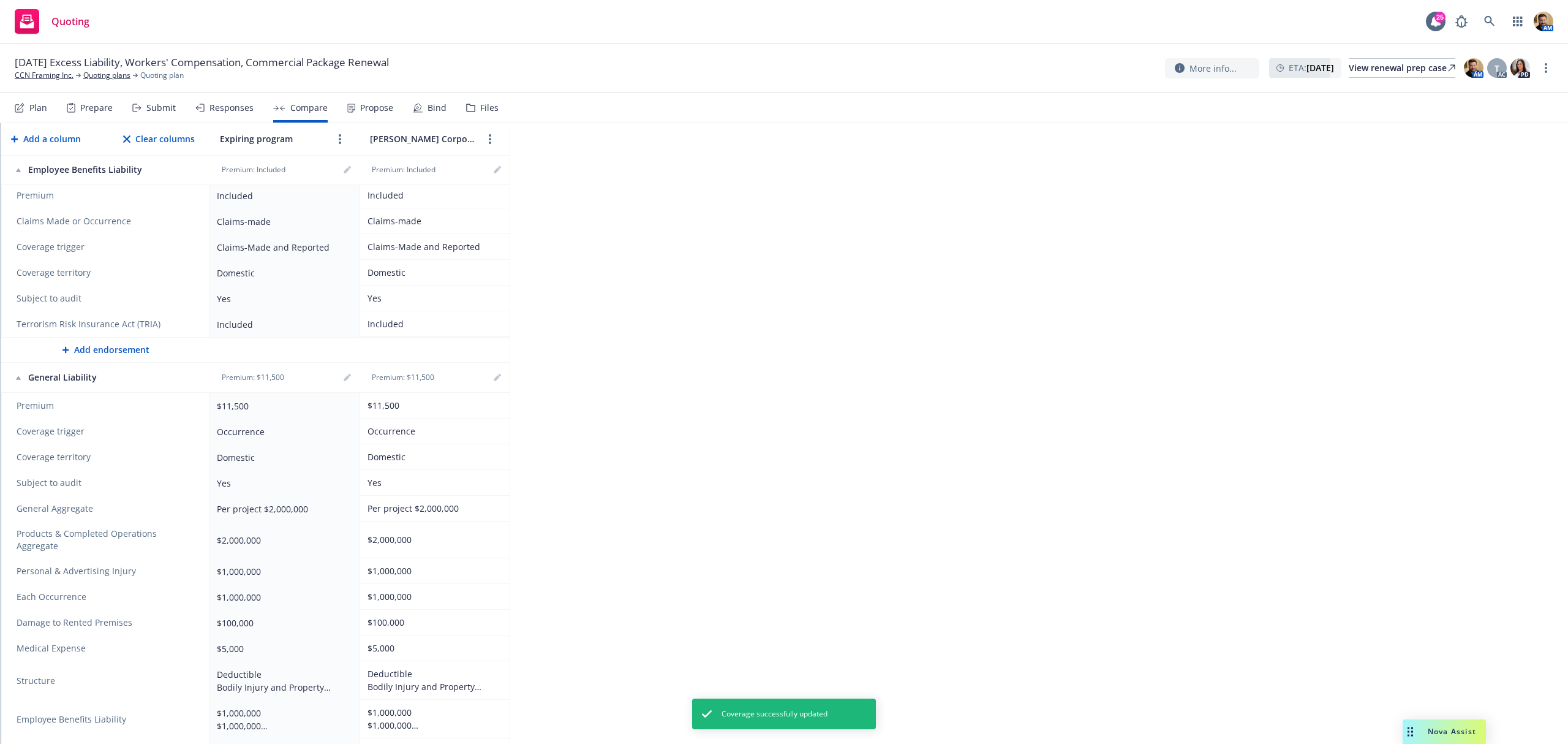
click at [717, 414] on div "2025 Commercial Package - 24 25 GL Generate Proposal Export to Excel Add a colu…" at bounding box center [784, 434] width 1567 height 621
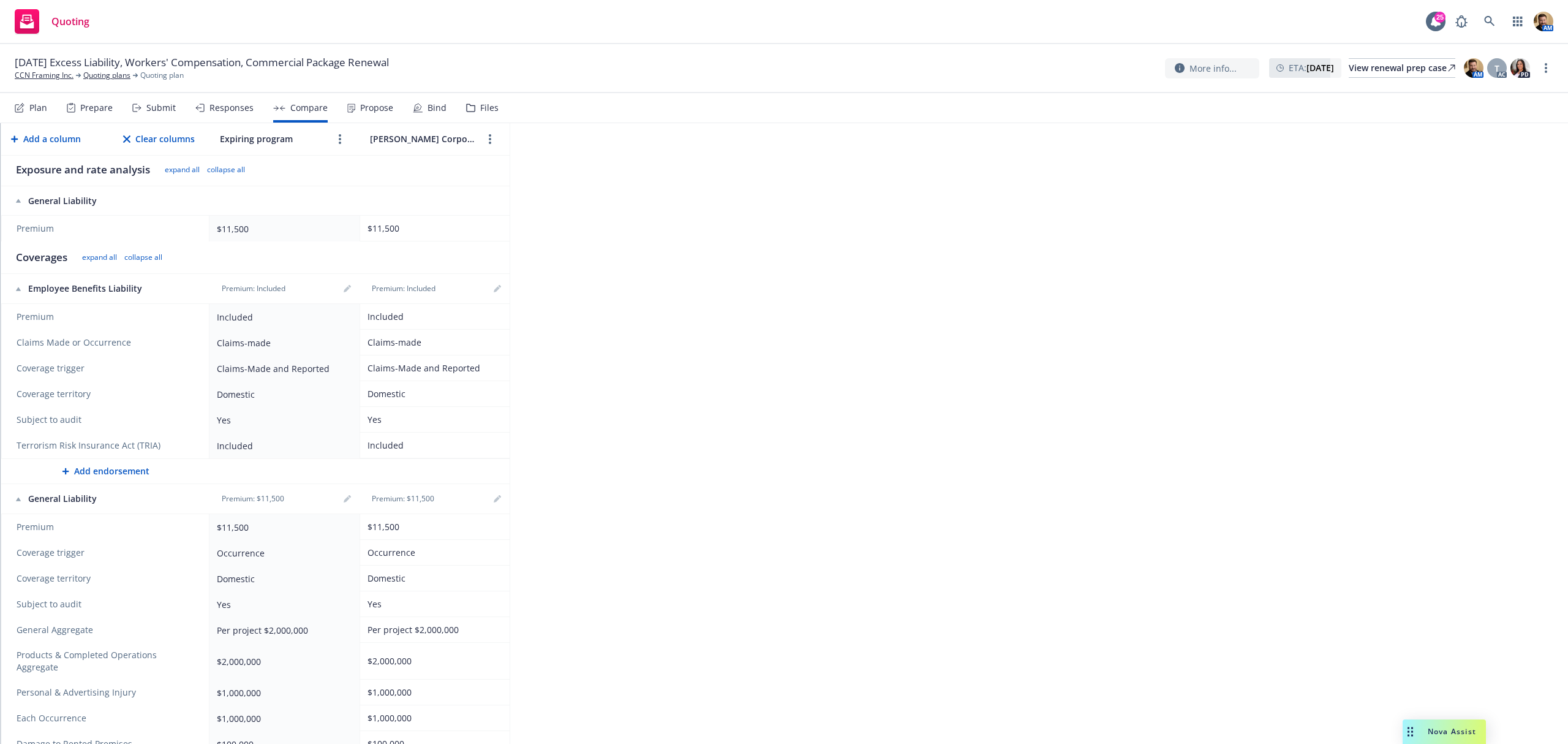
scroll to position [0, 0]
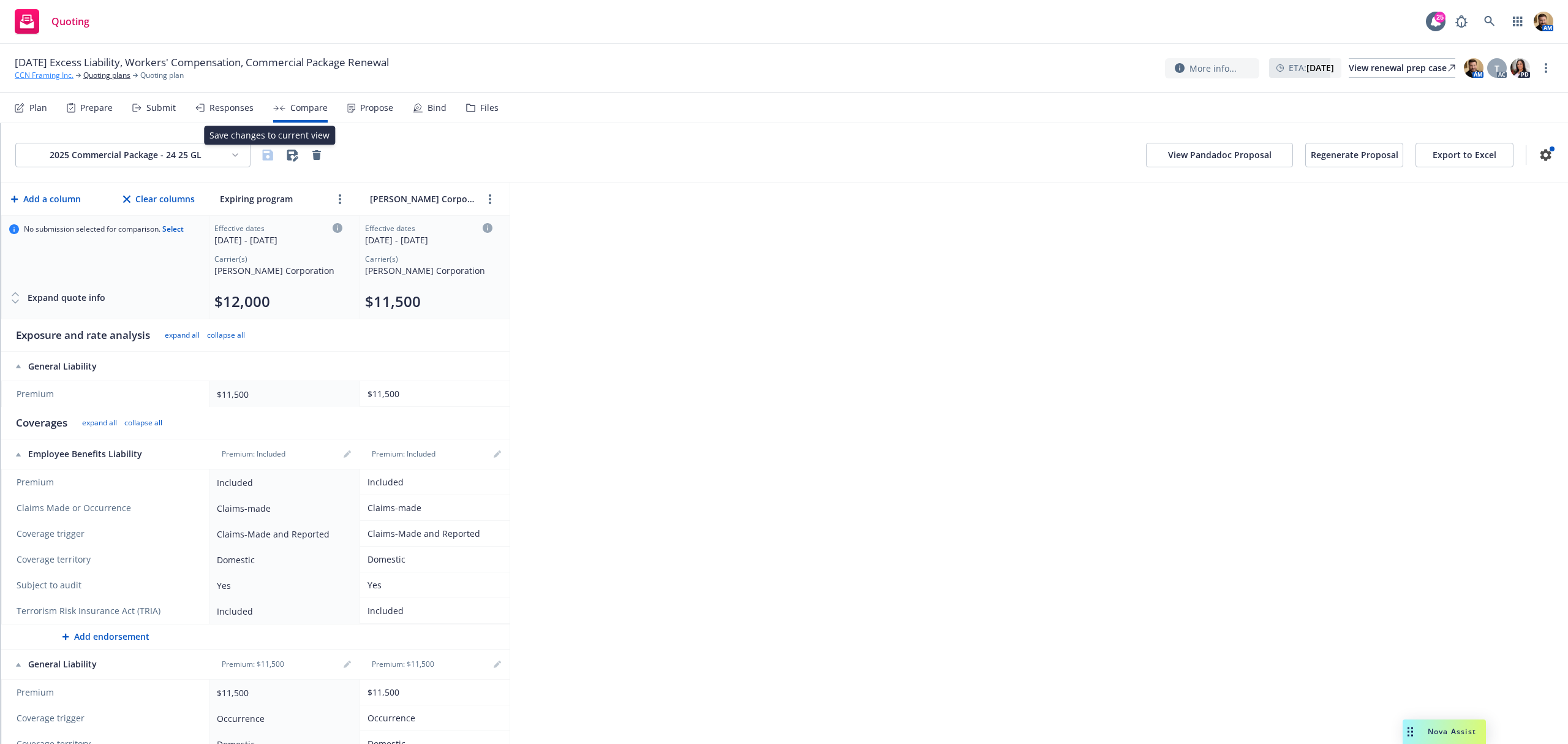
click at [49, 78] on link "CCN Framing Inc." at bounding box center [44, 76] width 59 height 11
